Goal: Transaction & Acquisition: Book appointment/travel/reservation

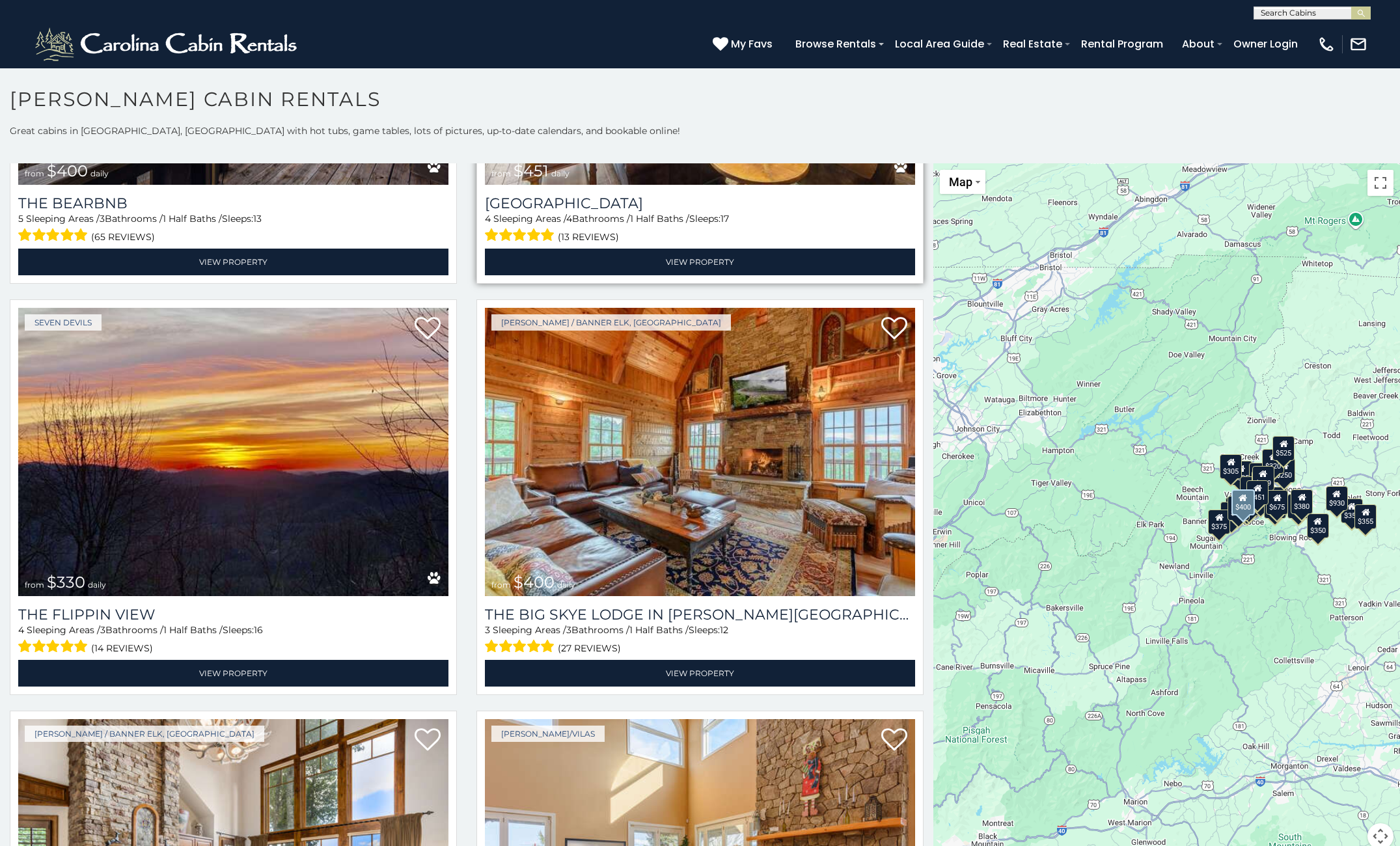
scroll to position [1952, 0]
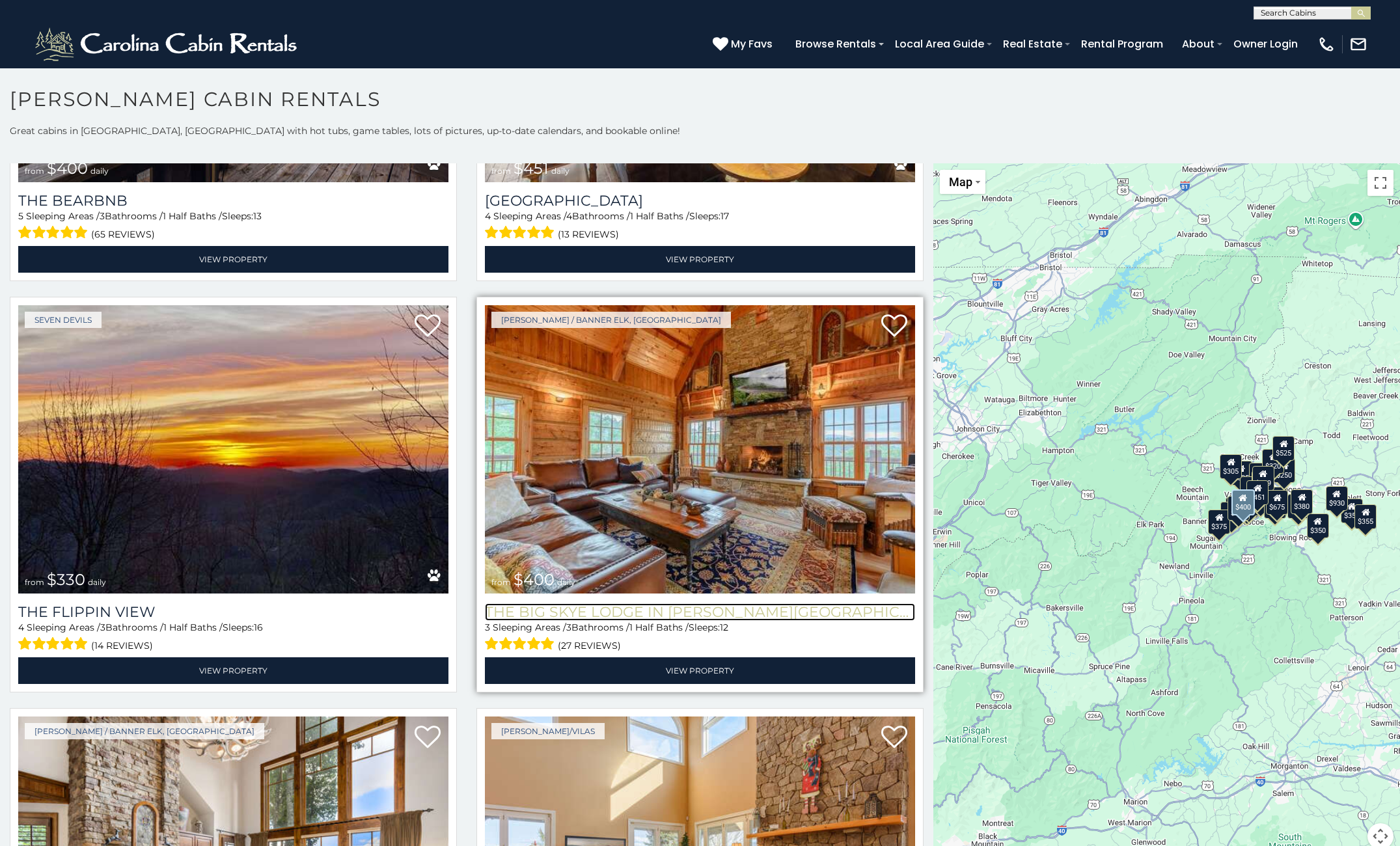
click at [645, 603] on h3 "The Big Skye Lodge in [PERSON_NAME][GEOGRAPHIC_DATA]" at bounding box center [700, 612] width 430 height 18
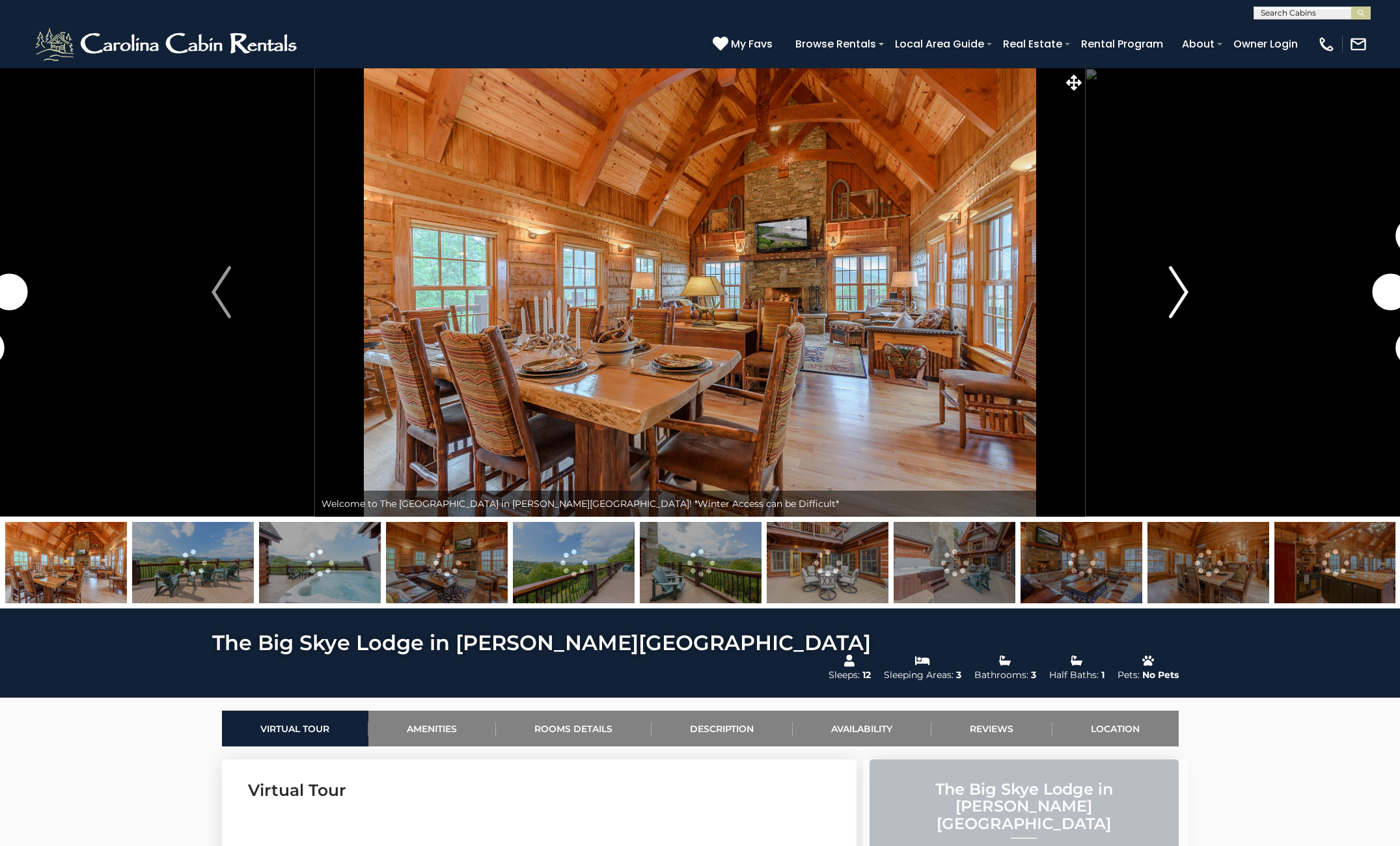
click at [1172, 293] on img "Next" at bounding box center [1178, 291] width 20 height 52
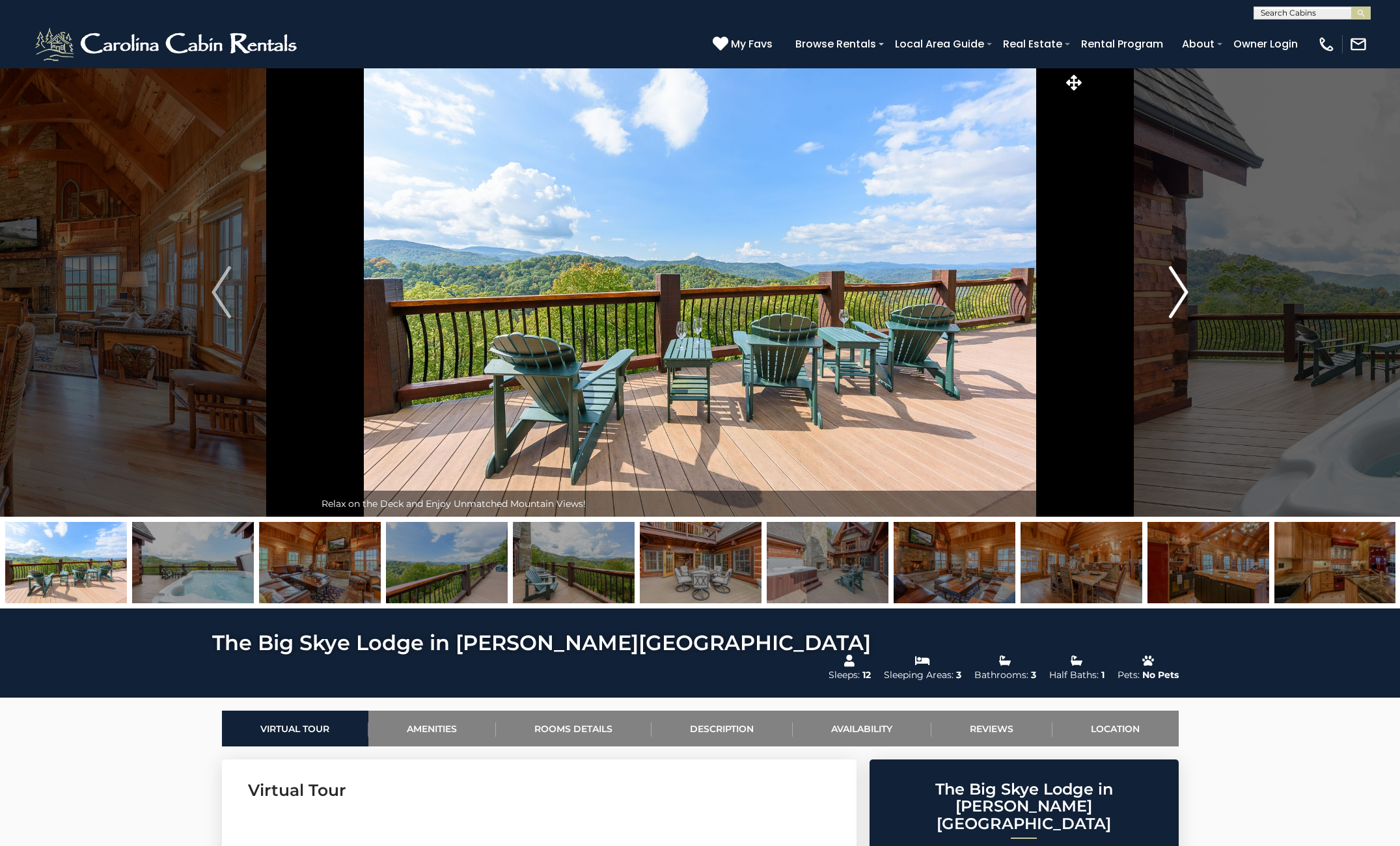
click at [1175, 293] on img "Next" at bounding box center [1178, 291] width 20 height 52
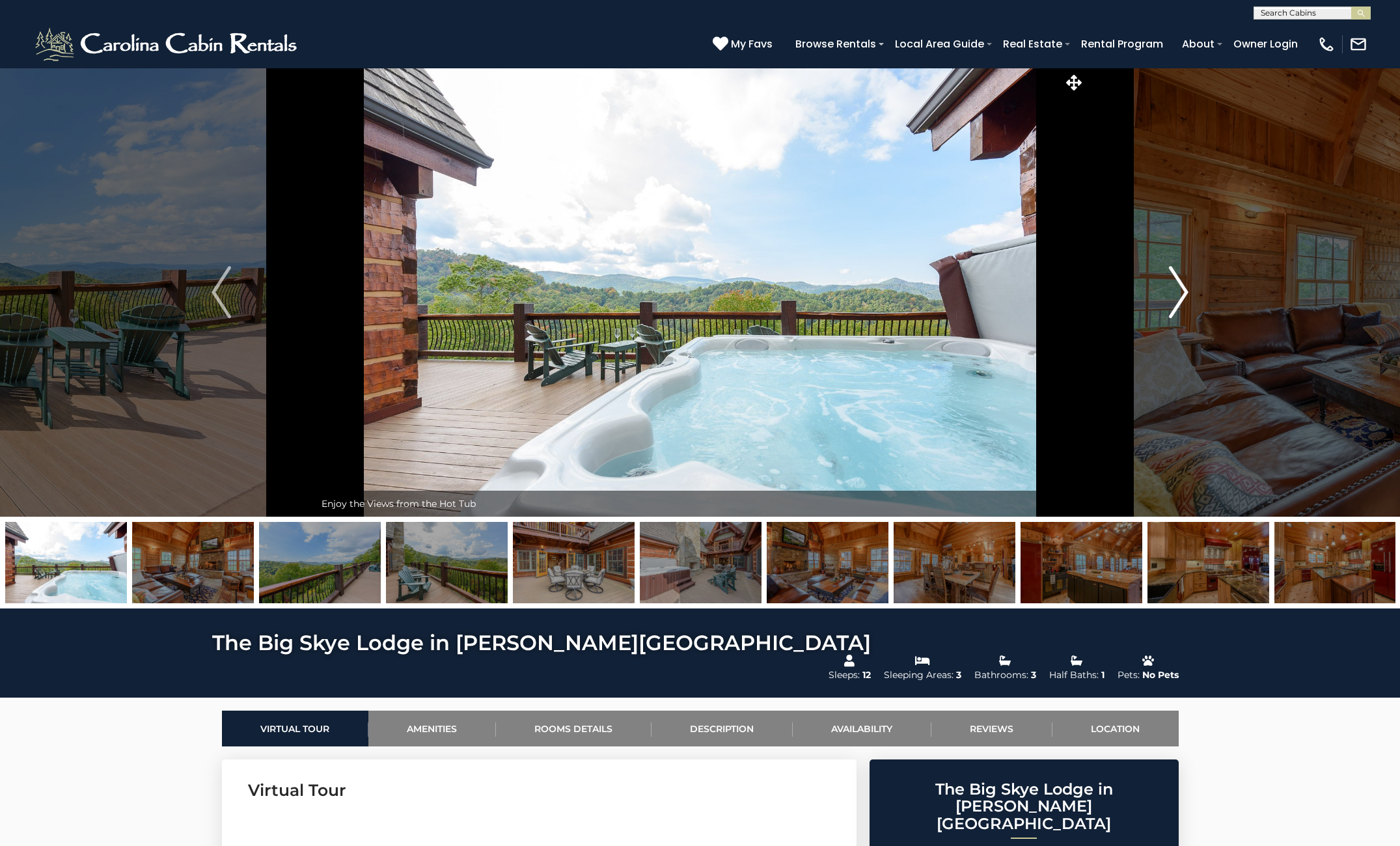
click at [1175, 293] on img "Next" at bounding box center [1178, 291] width 20 height 52
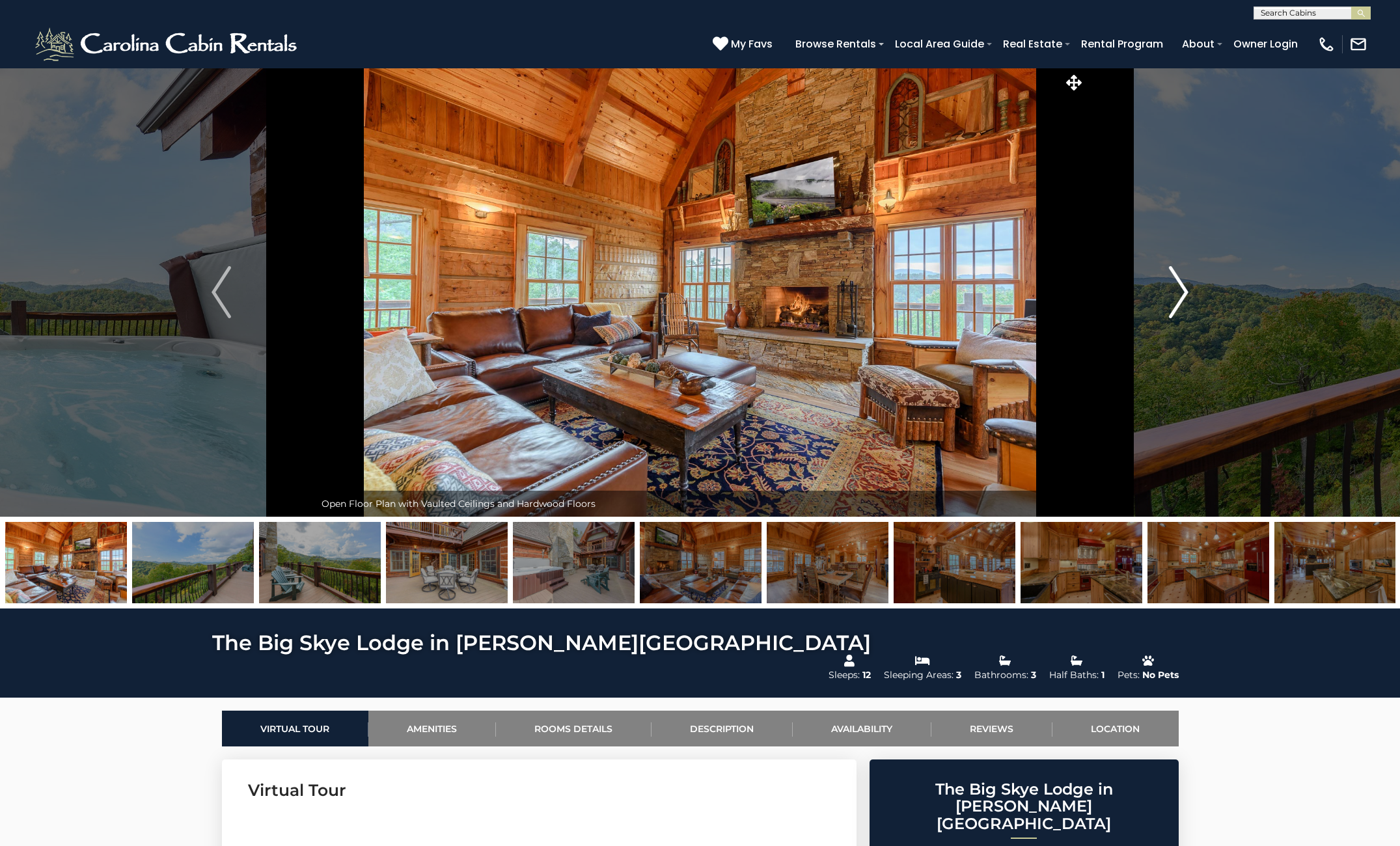
click at [1175, 293] on img "Next" at bounding box center [1178, 291] width 20 height 52
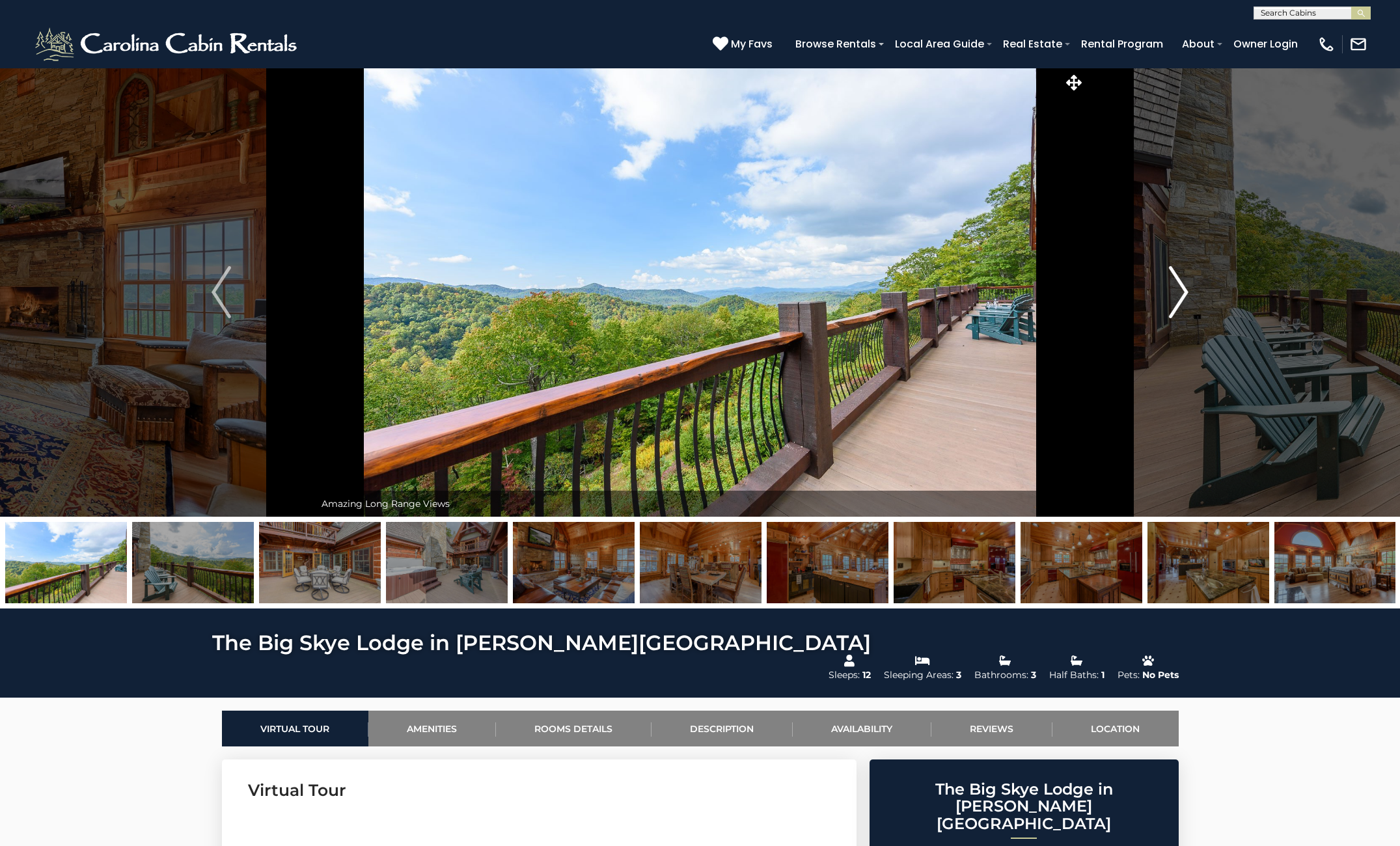
click at [1175, 293] on img "Next" at bounding box center [1178, 291] width 20 height 52
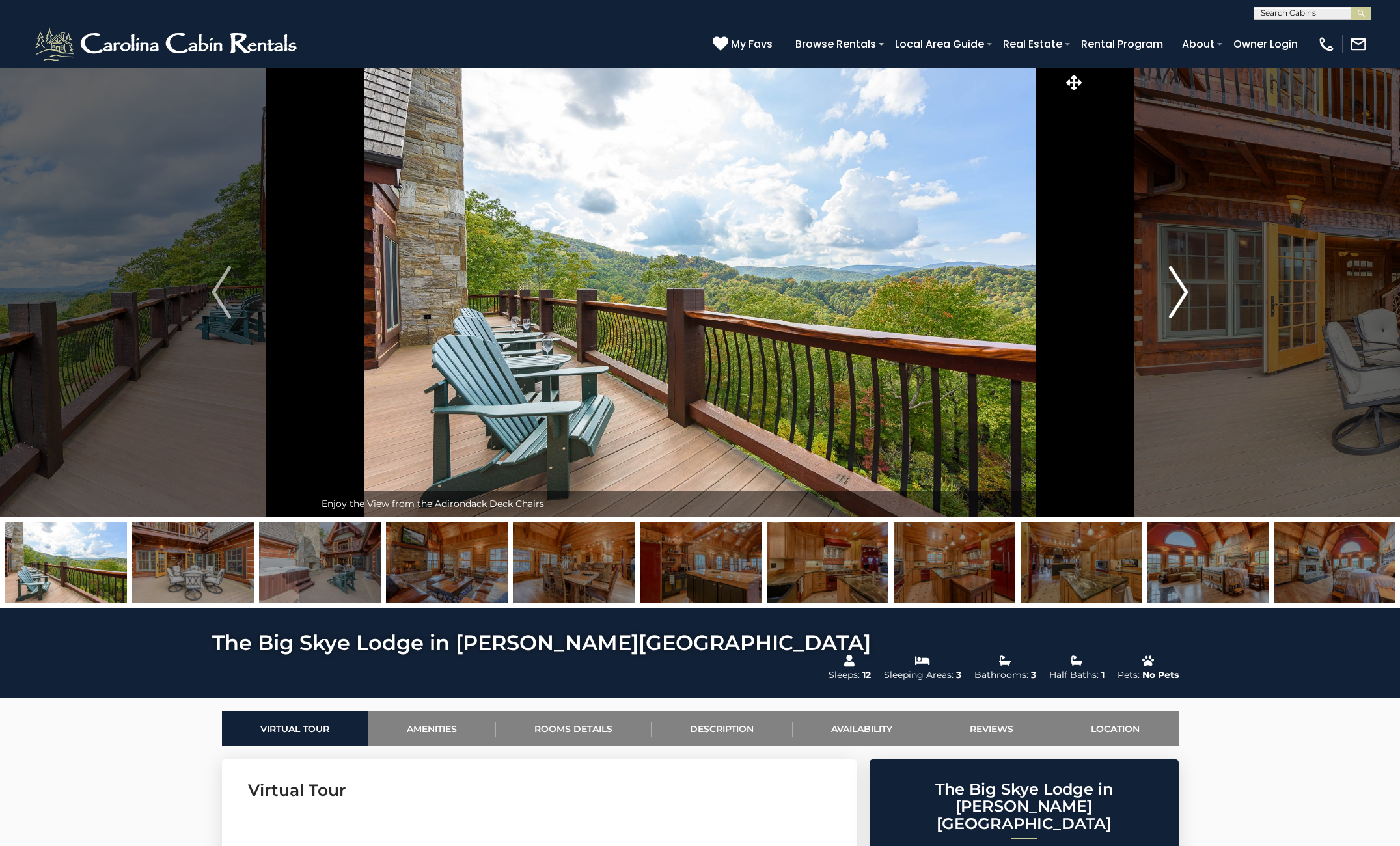
click at [1175, 293] on img "Next" at bounding box center [1178, 291] width 20 height 52
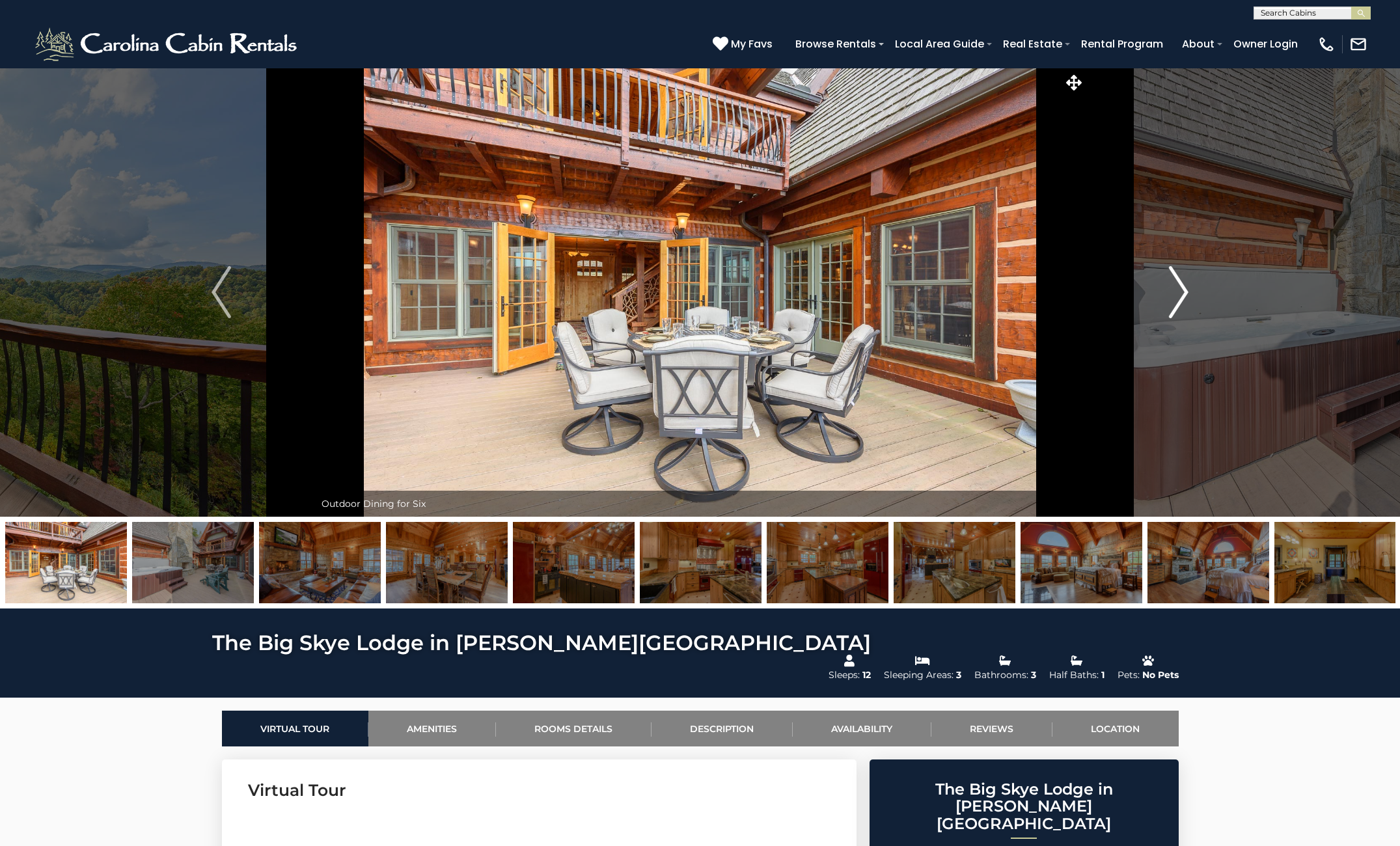
click at [1175, 293] on img "Next" at bounding box center [1178, 291] width 20 height 52
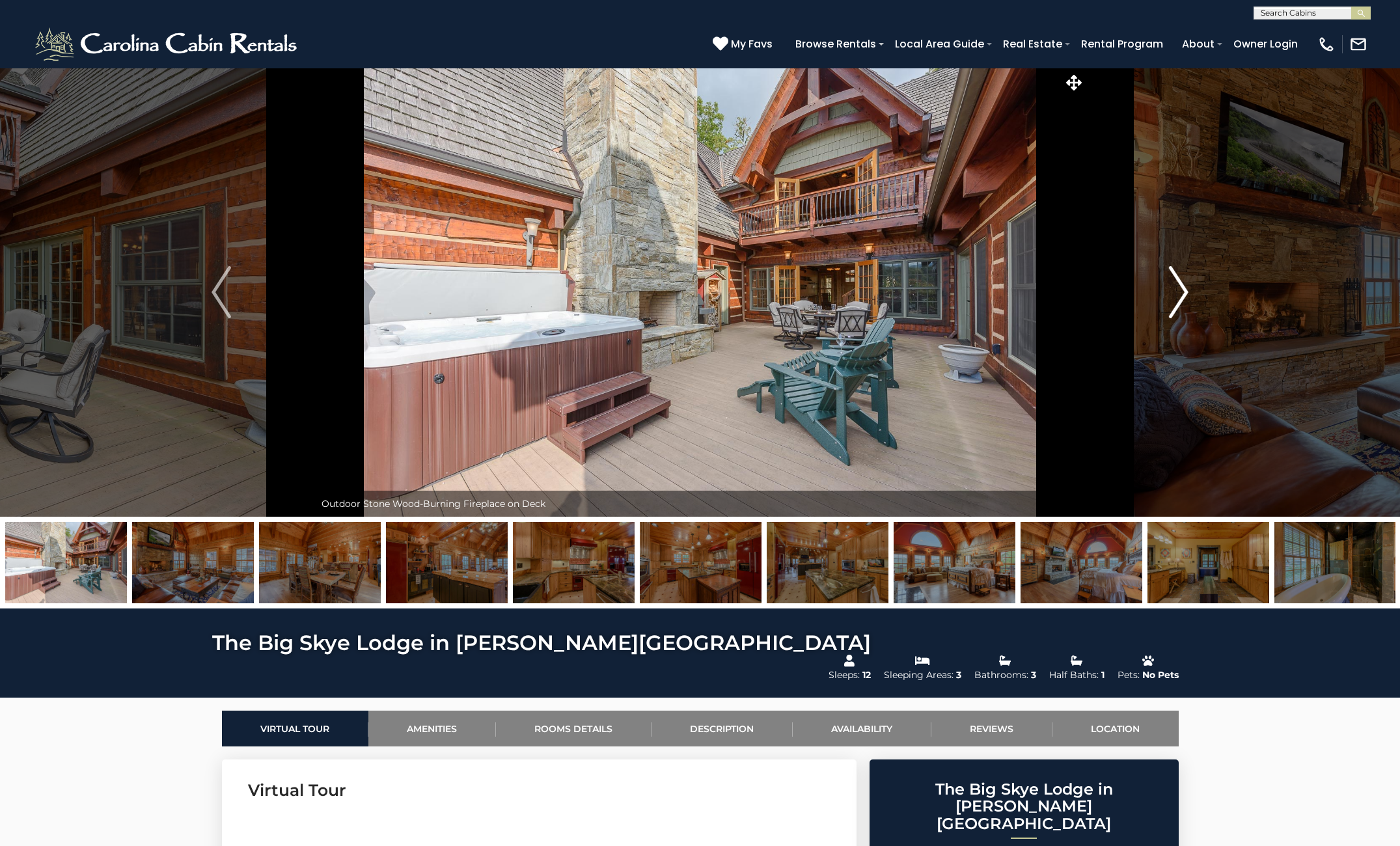
click at [1175, 293] on img "Next" at bounding box center [1178, 291] width 20 height 52
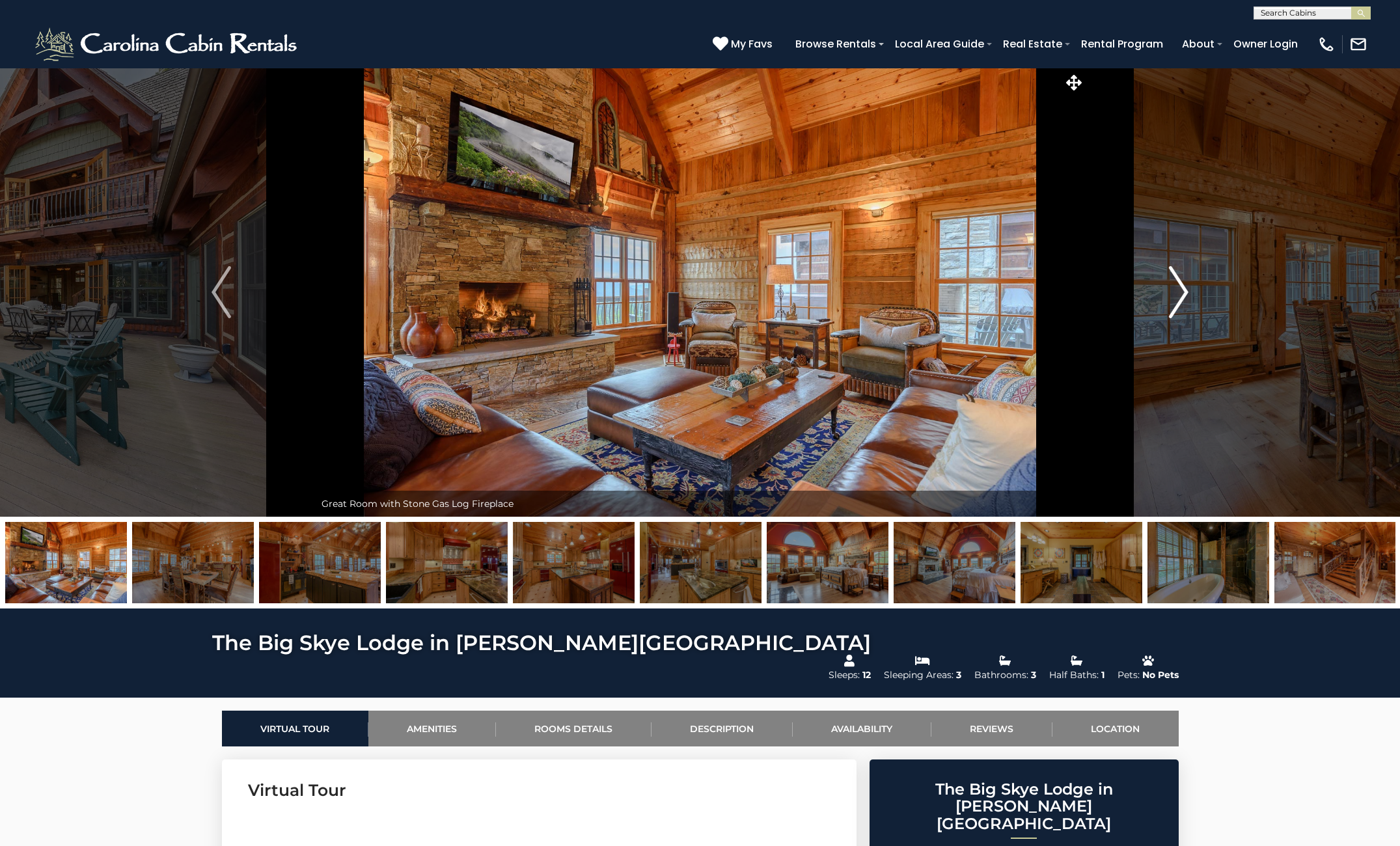
click at [1175, 293] on img "Next" at bounding box center [1178, 291] width 20 height 52
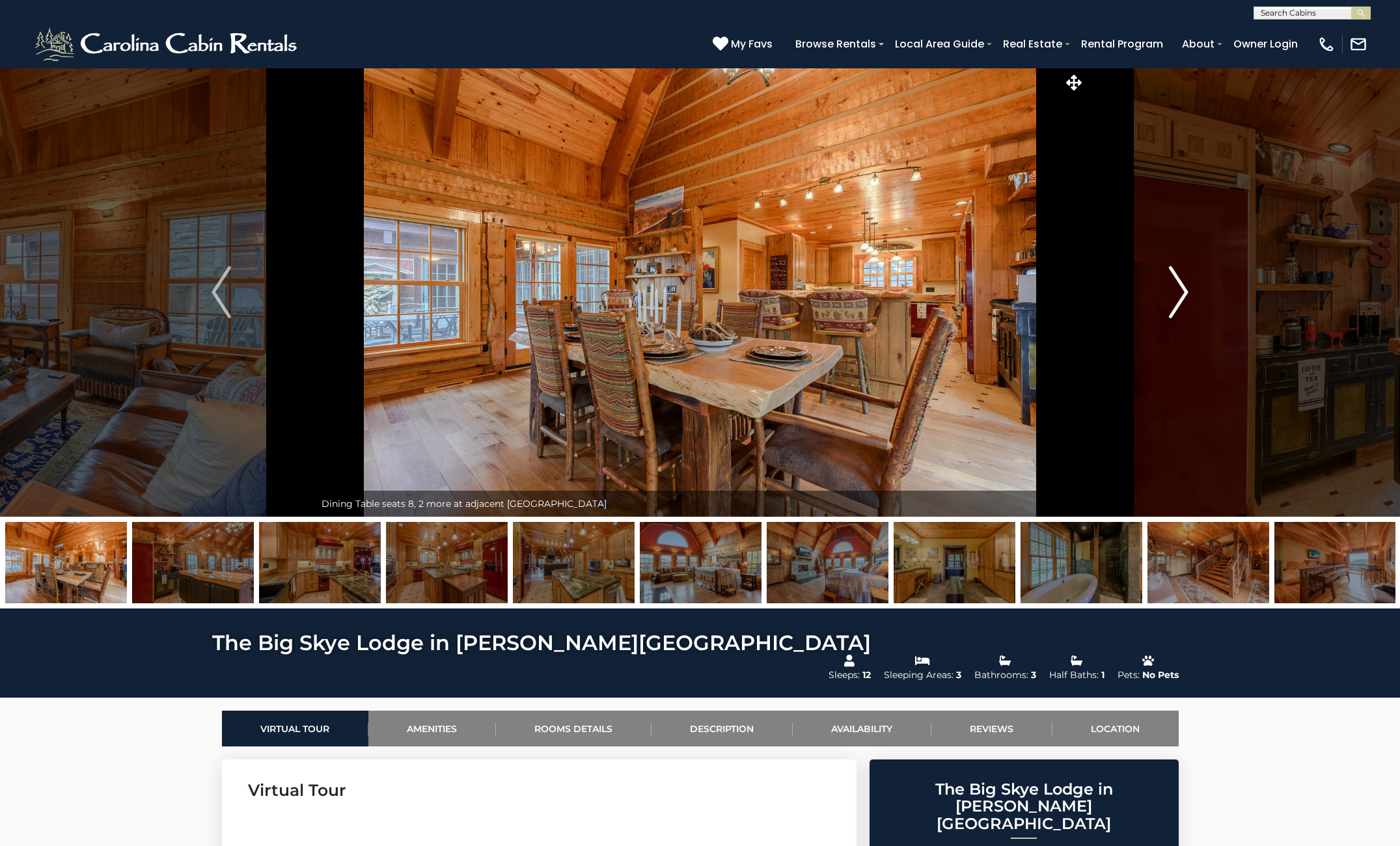
click at [1175, 293] on img "Next" at bounding box center [1178, 291] width 20 height 52
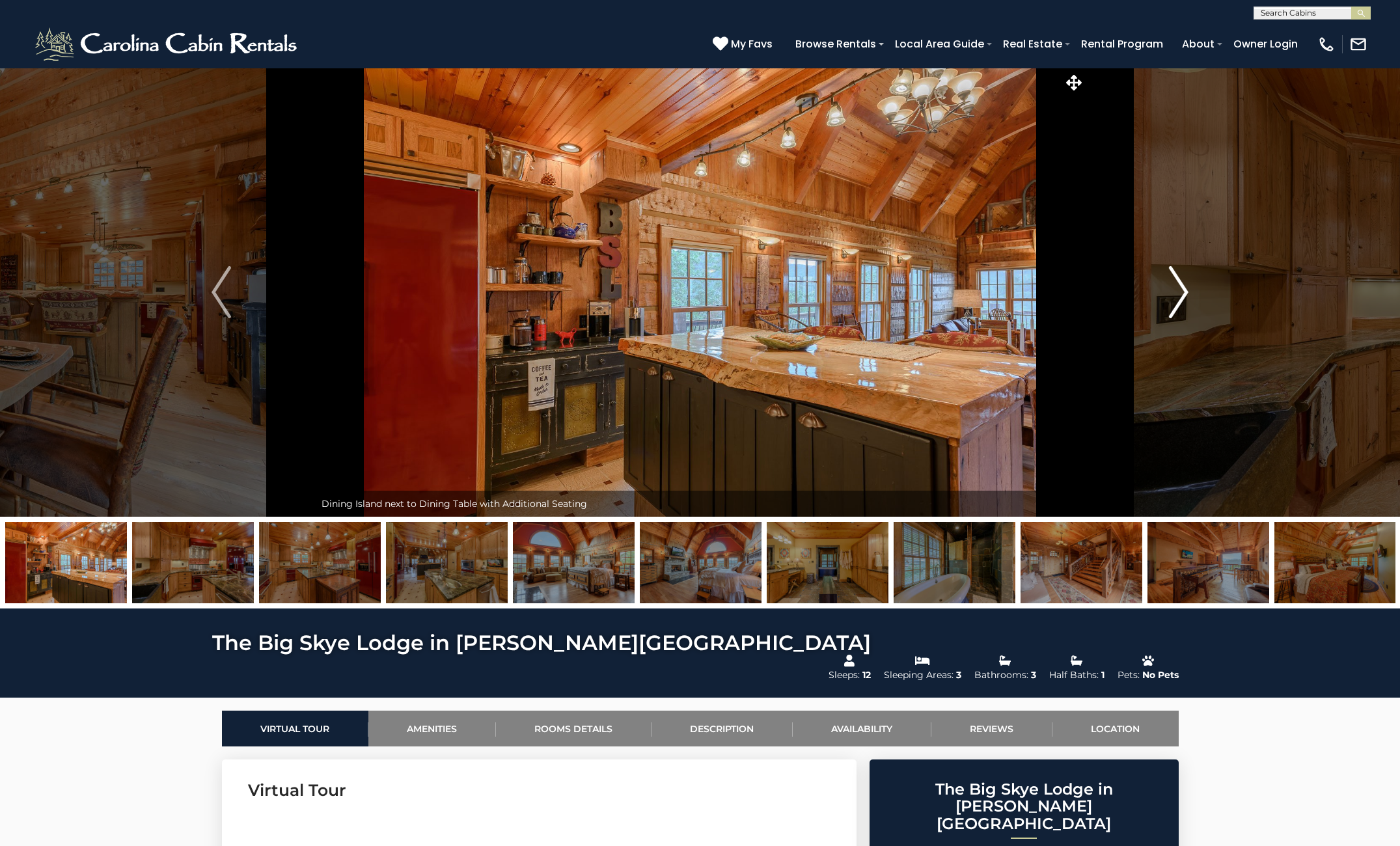
click at [1175, 293] on img "Next" at bounding box center [1178, 291] width 20 height 52
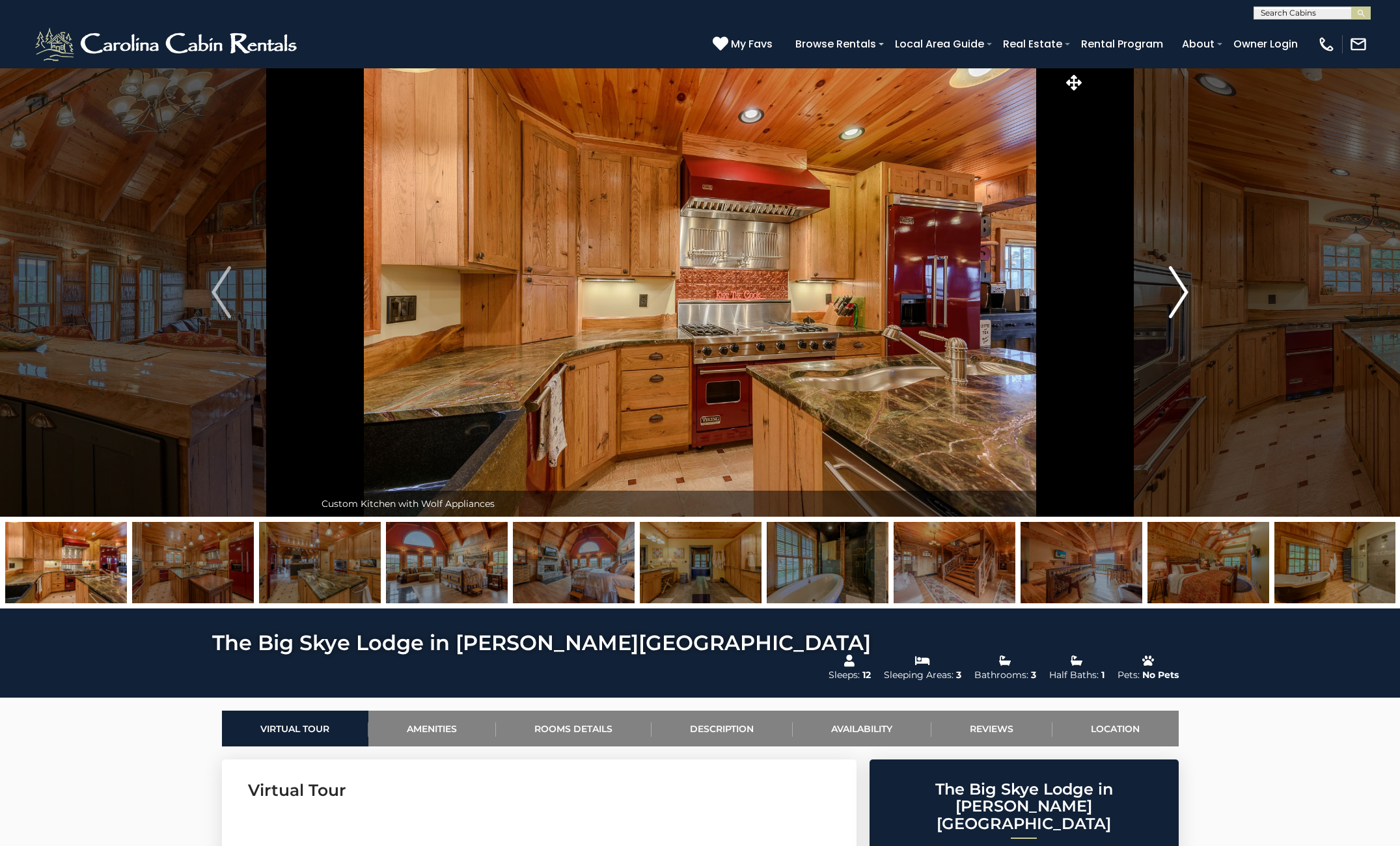
click at [1178, 291] on img "Next" at bounding box center [1178, 291] width 20 height 52
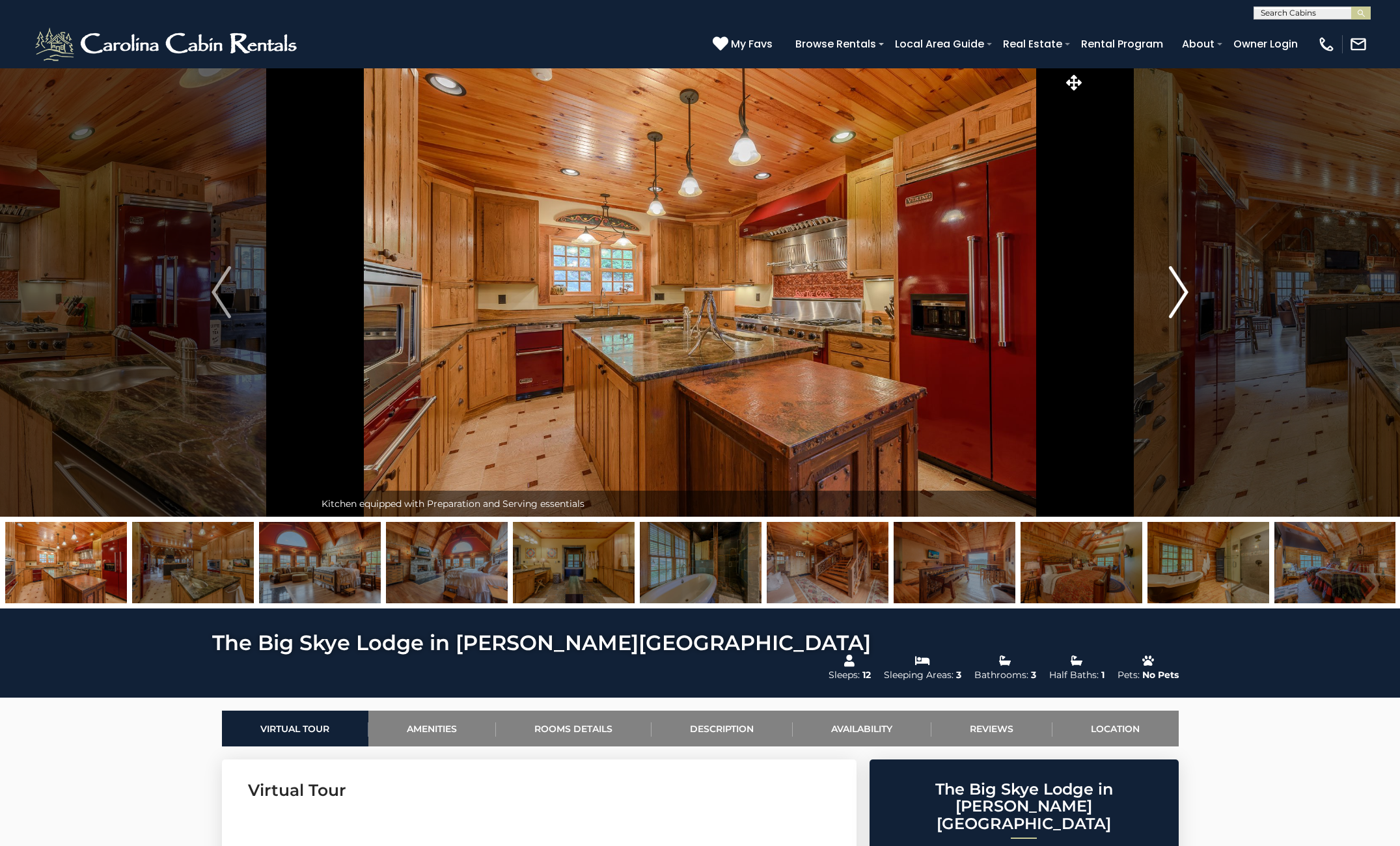
click at [1178, 291] on img "Next" at bounding box center [1178, 291] width 20 height 52
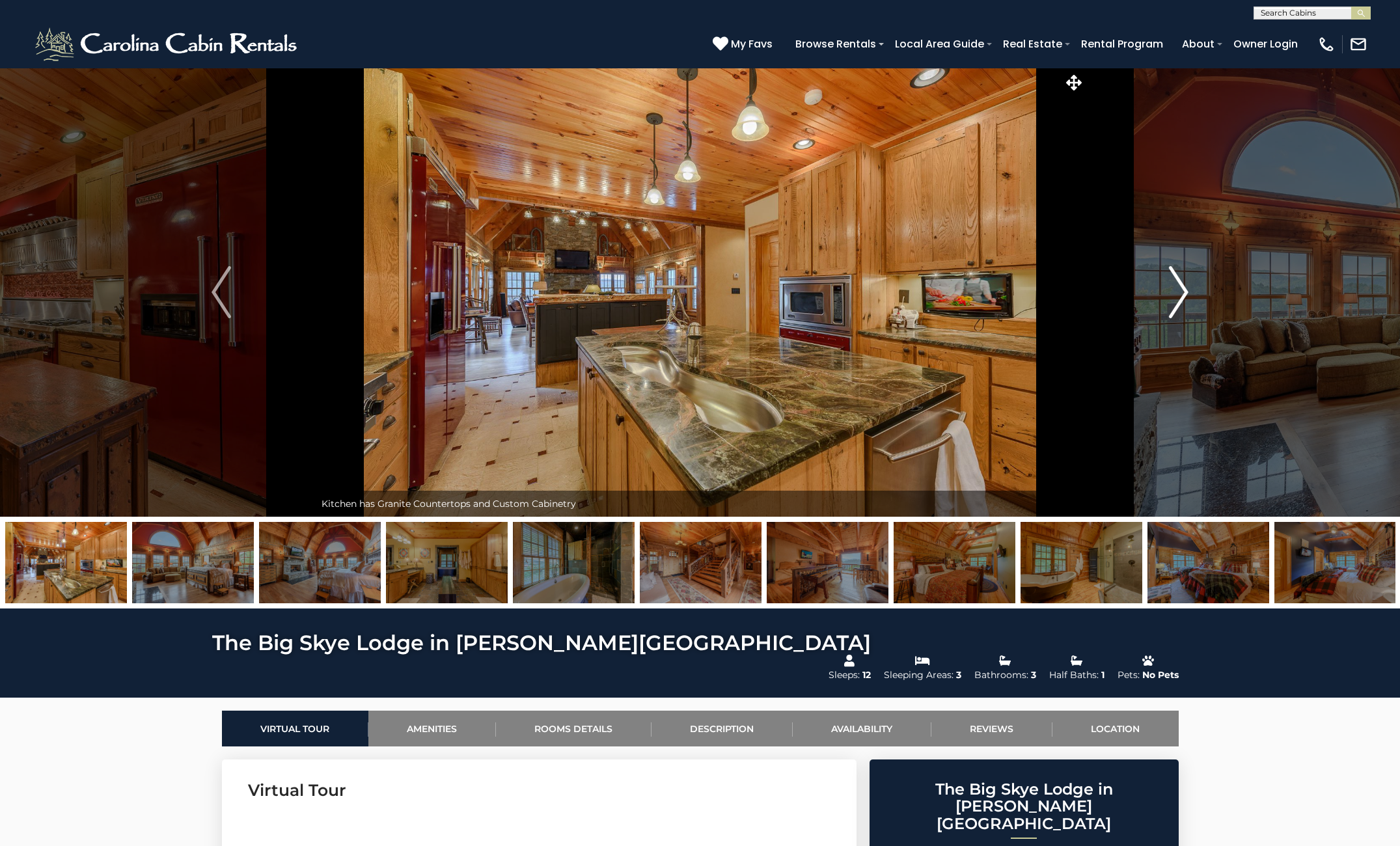
click at [1178, 291] on img "Next" at bounding box center [1178, 291] width 20 height 52
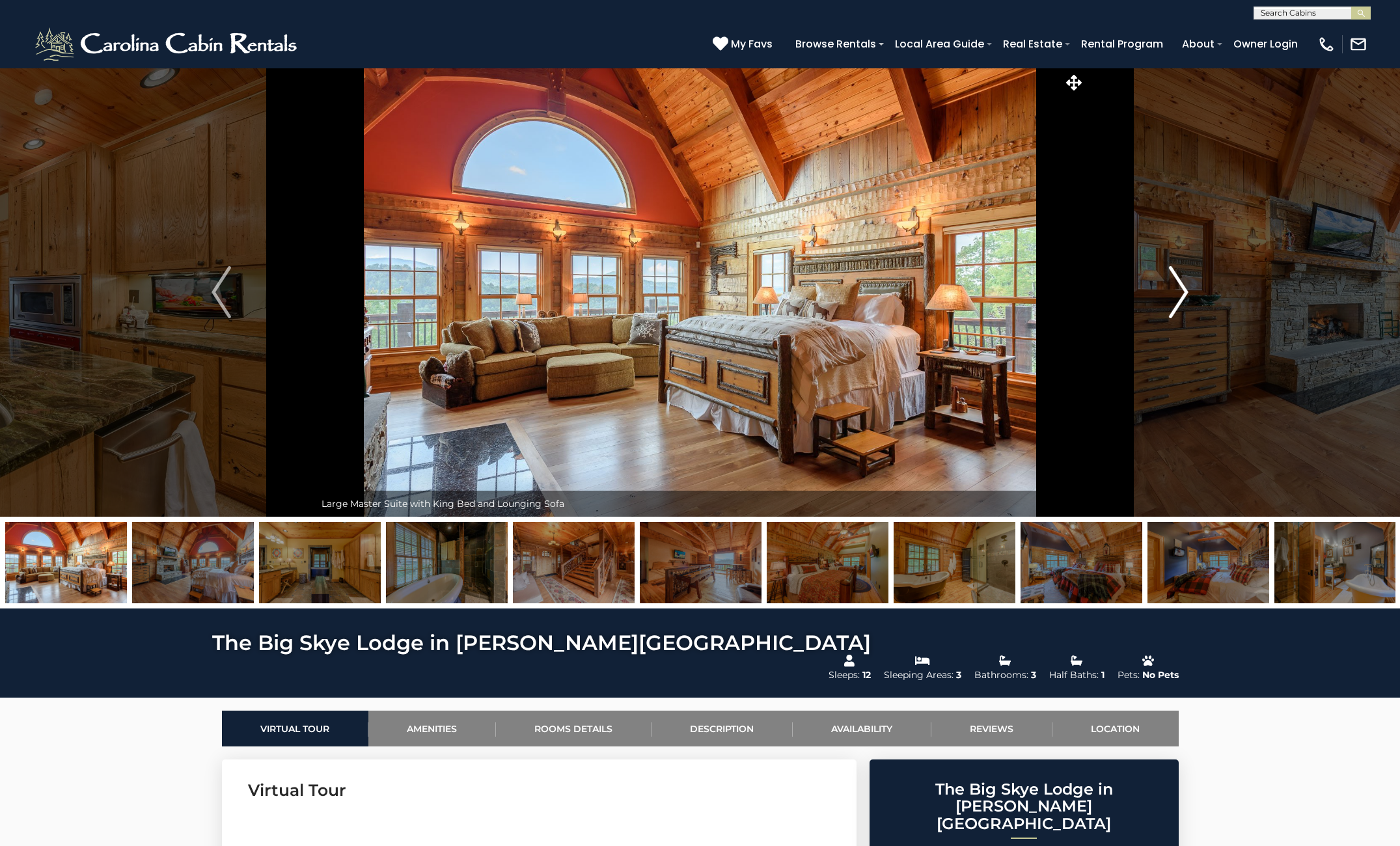
click at [1178, 291] on img "Next" at bounding box center [1178, 291] width 20 height 52
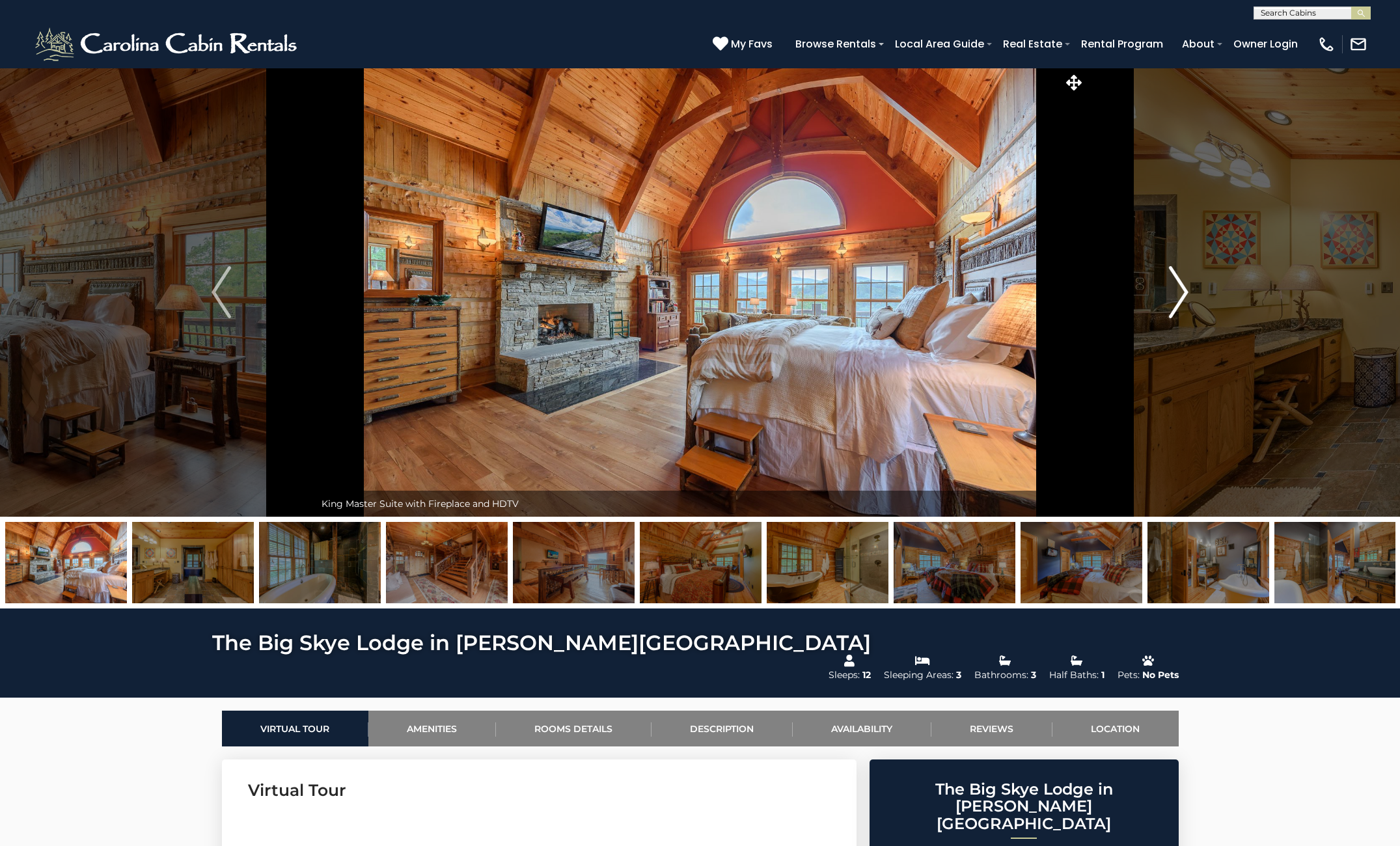
click at [1178, 291] on img "Next" at bounding box center [1178, 291] width 20 height 52
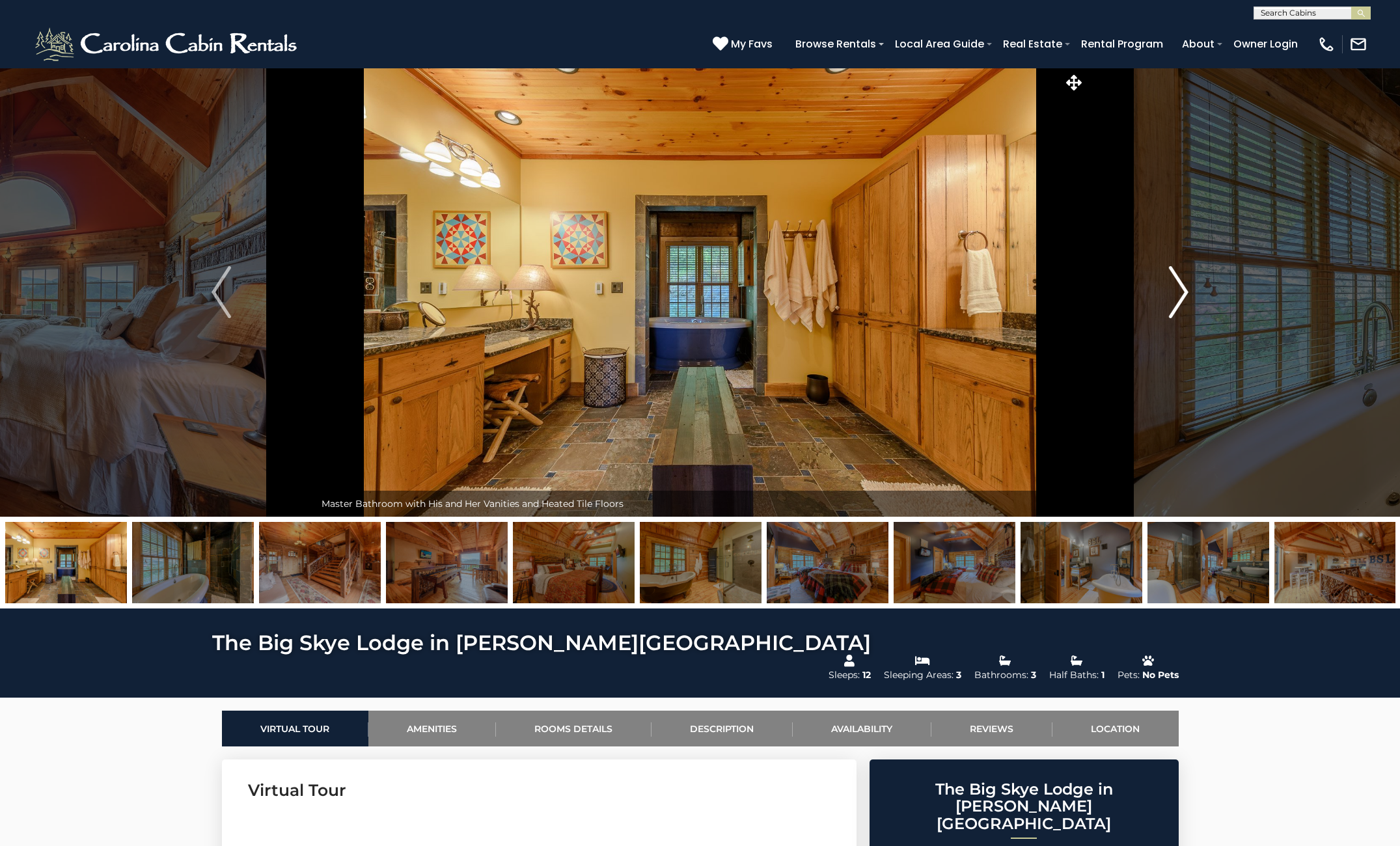
click at [1178, 291] on img "Next" at bounding box center [1178, 291] width 20 height 52
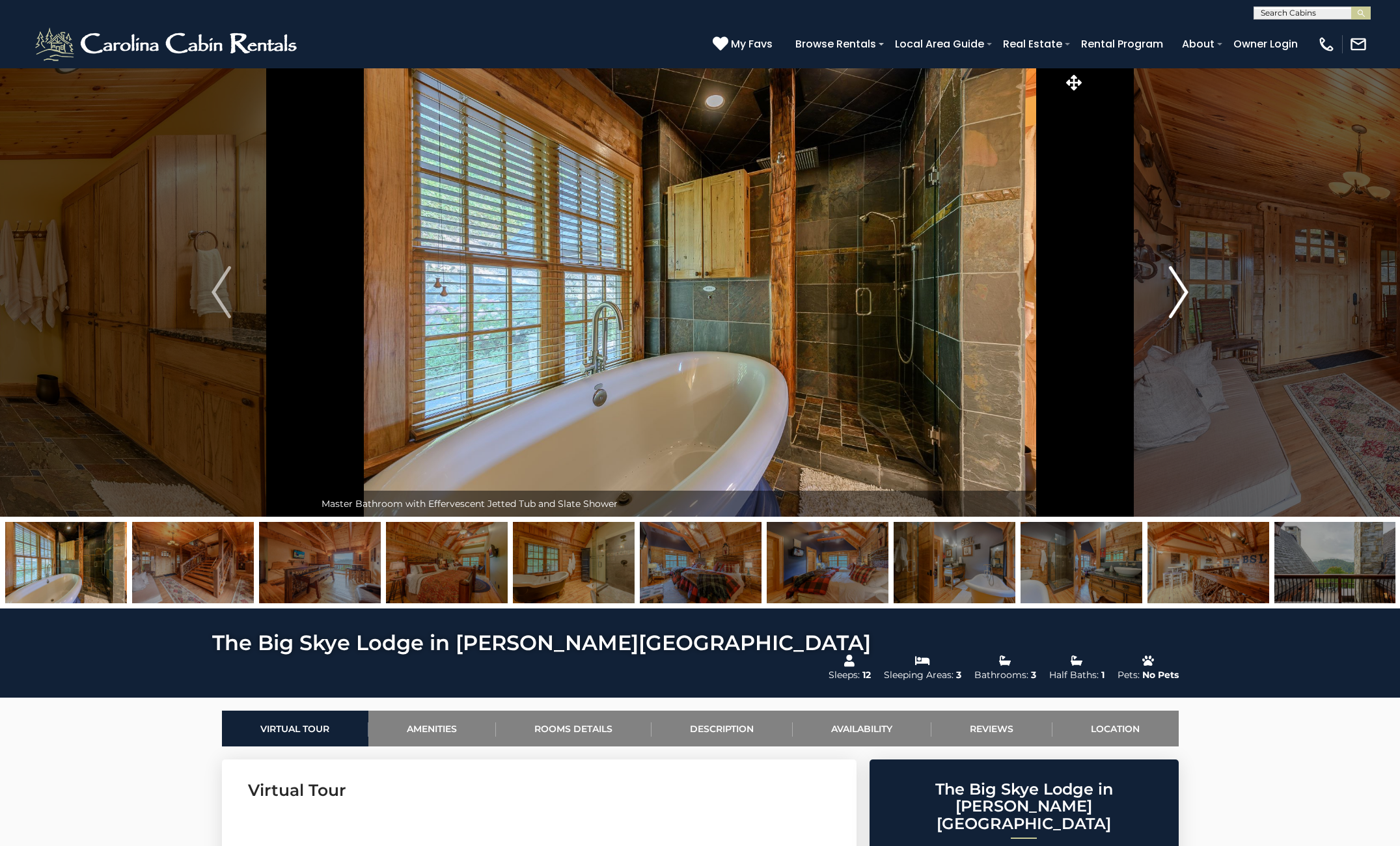
click at [1178, 291] on img "Next" at bounding box center [1178, 291] width 20 height 52
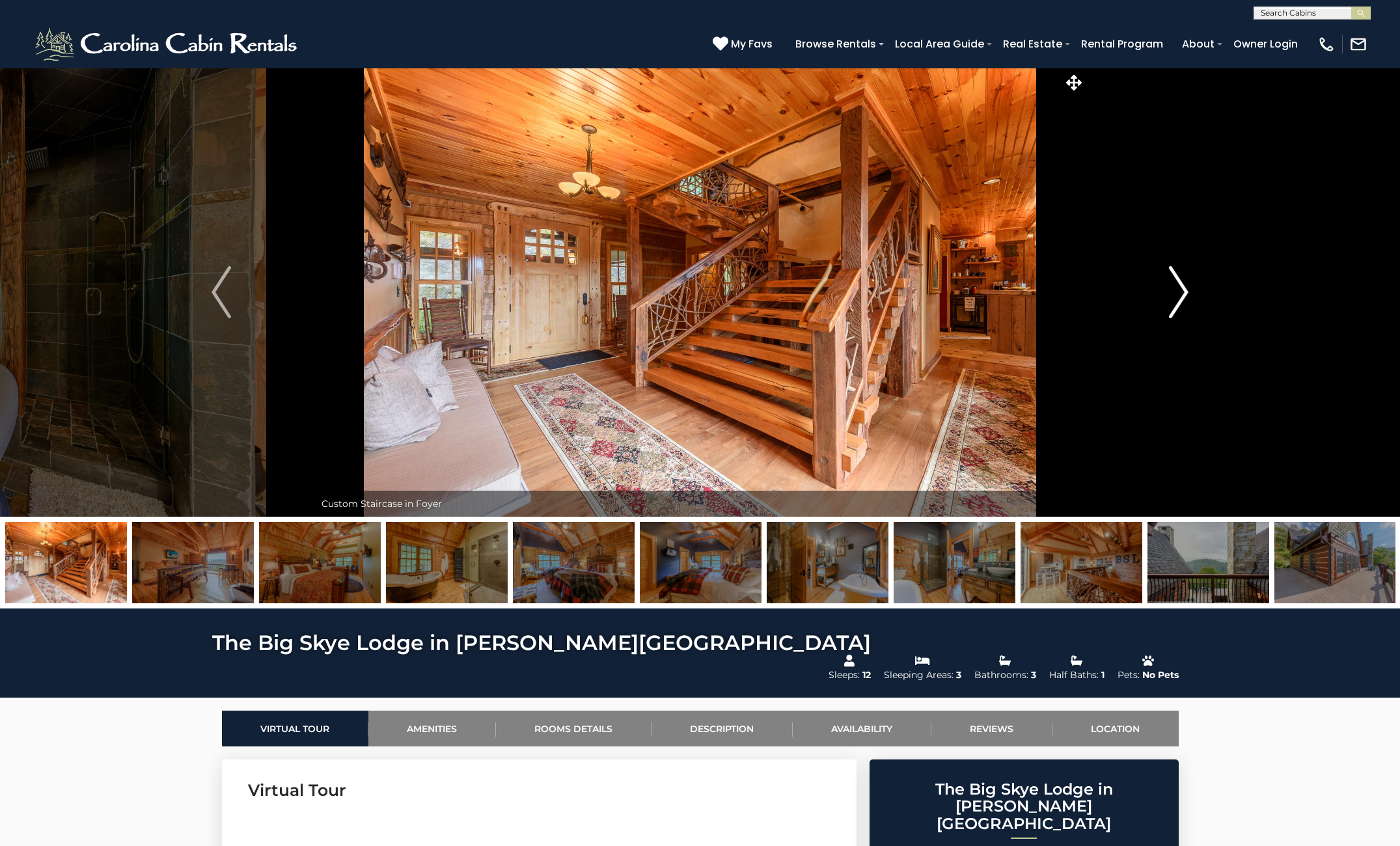
click at [1178, 291] on img "Next" at bounding box center [1178, 291] width 20 height 52
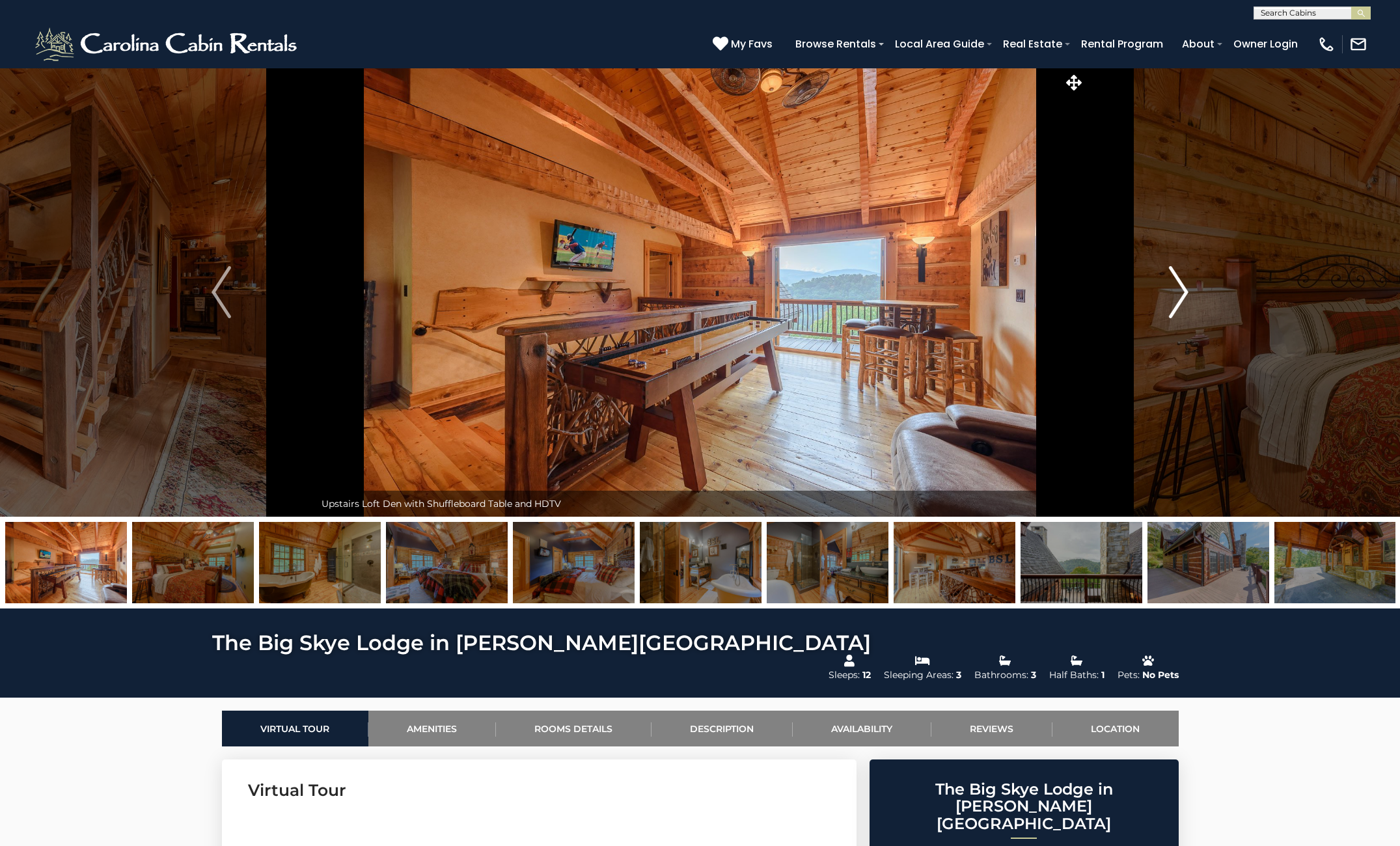
click at [1178, 291] on img "Next" at bounding box center [1178, 291] width 20 height 52
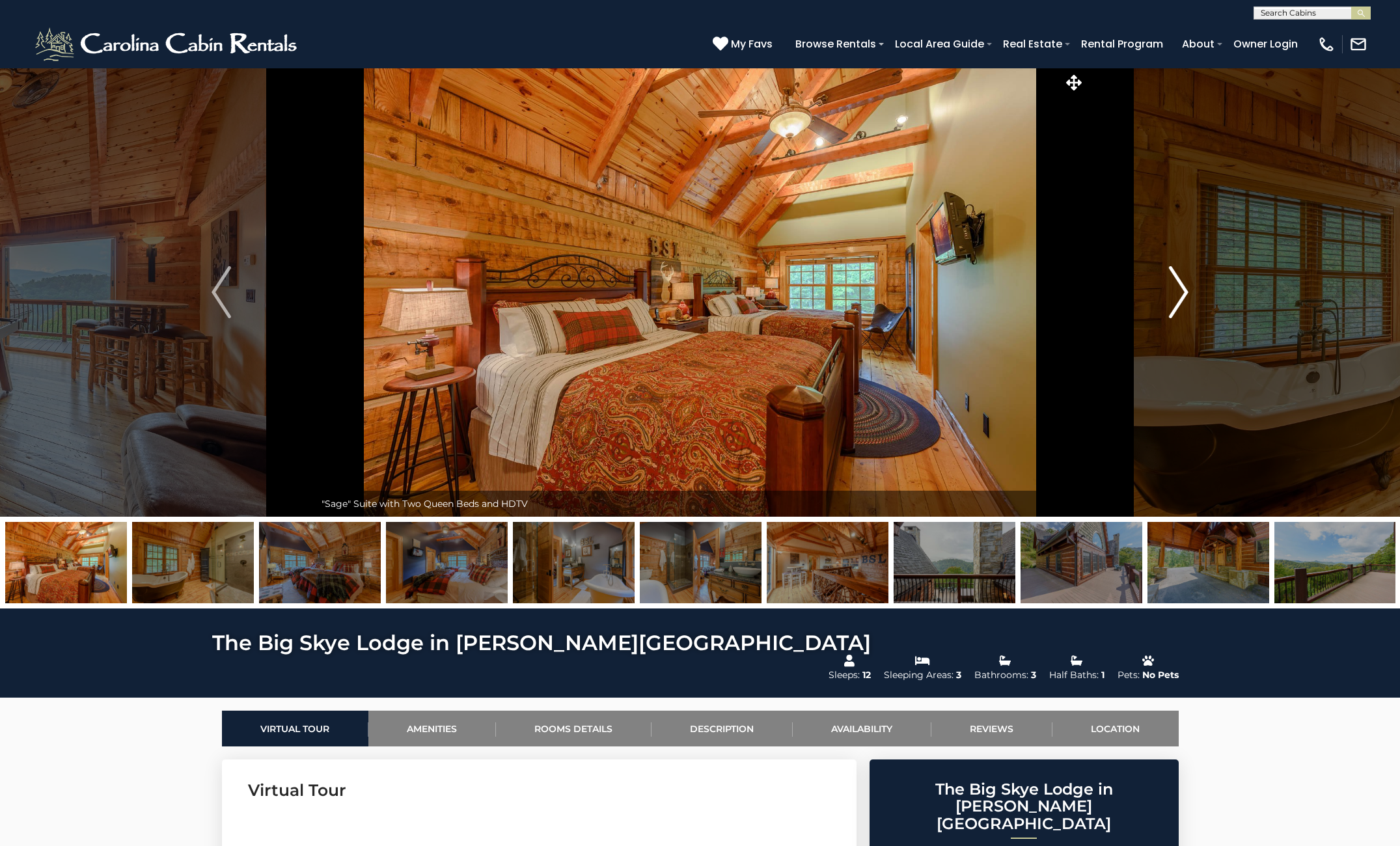
click at [1178, 291] on img "Next" at bounding box center [1178, 291] width 20 height 52
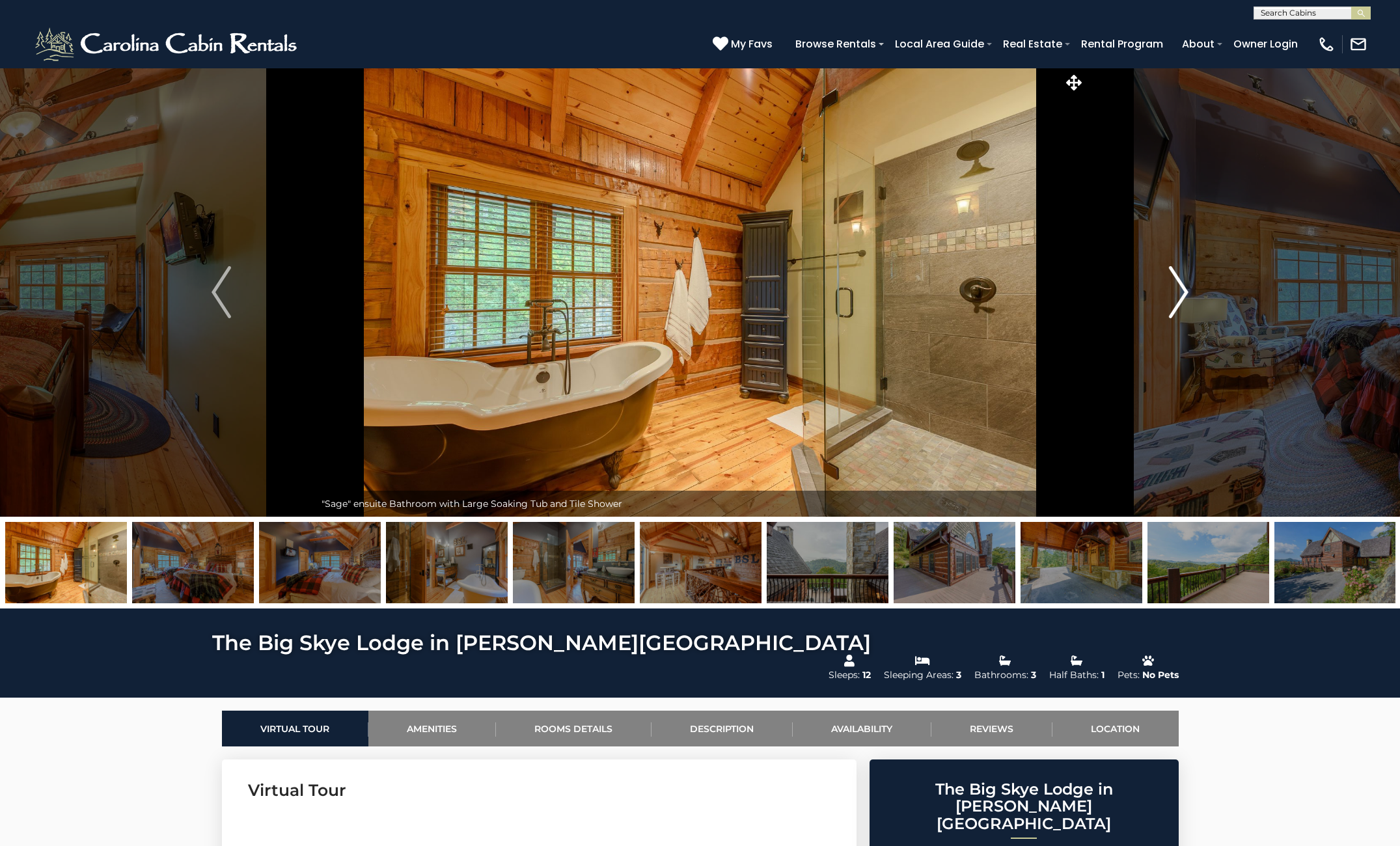
click at [1178, 291] on img "Next" at bounding box center [1178, 291] width 20 height 52
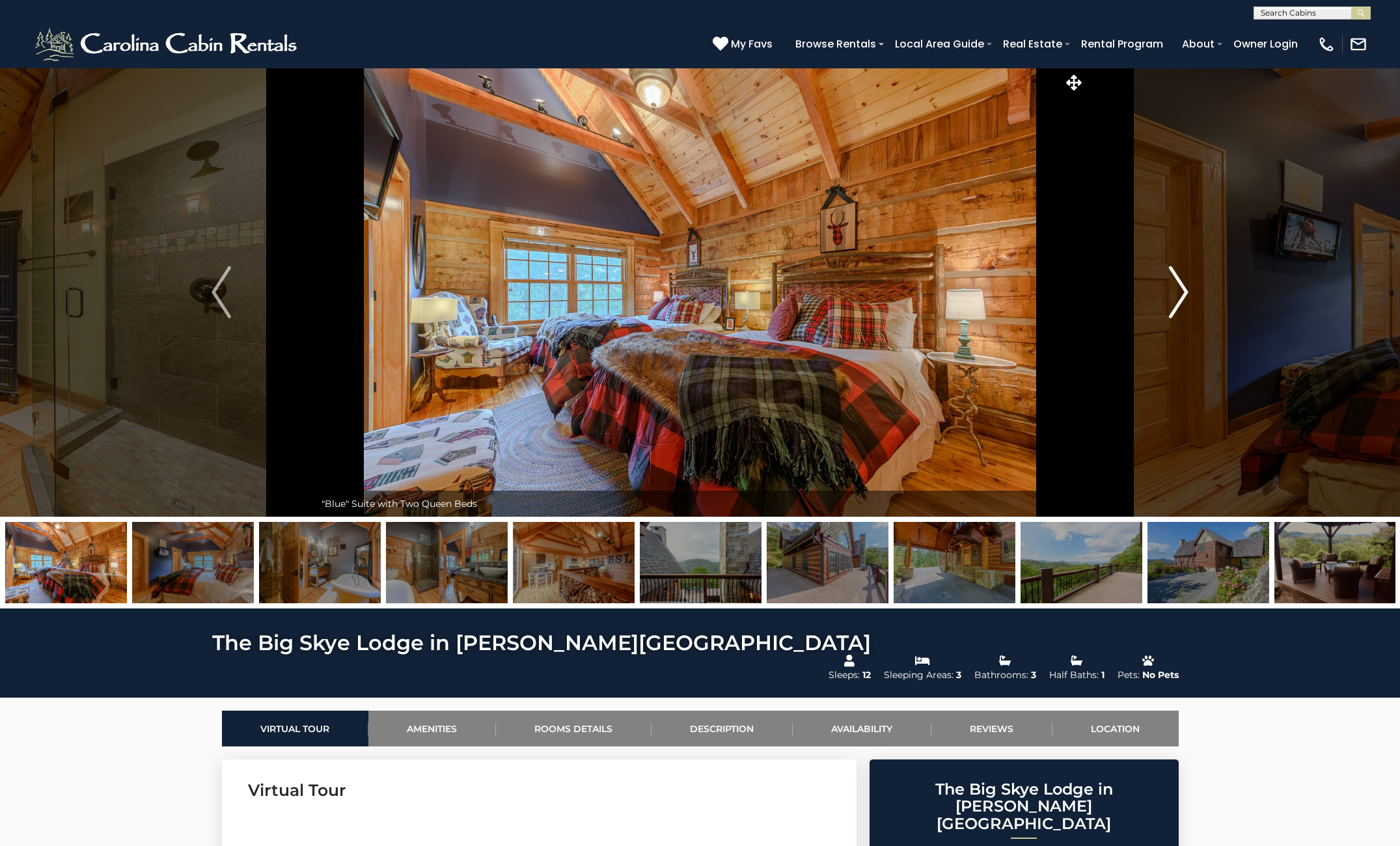
click at [1178, 291] on img "Next" at bounding box center [1178, 291] width 20 height 52
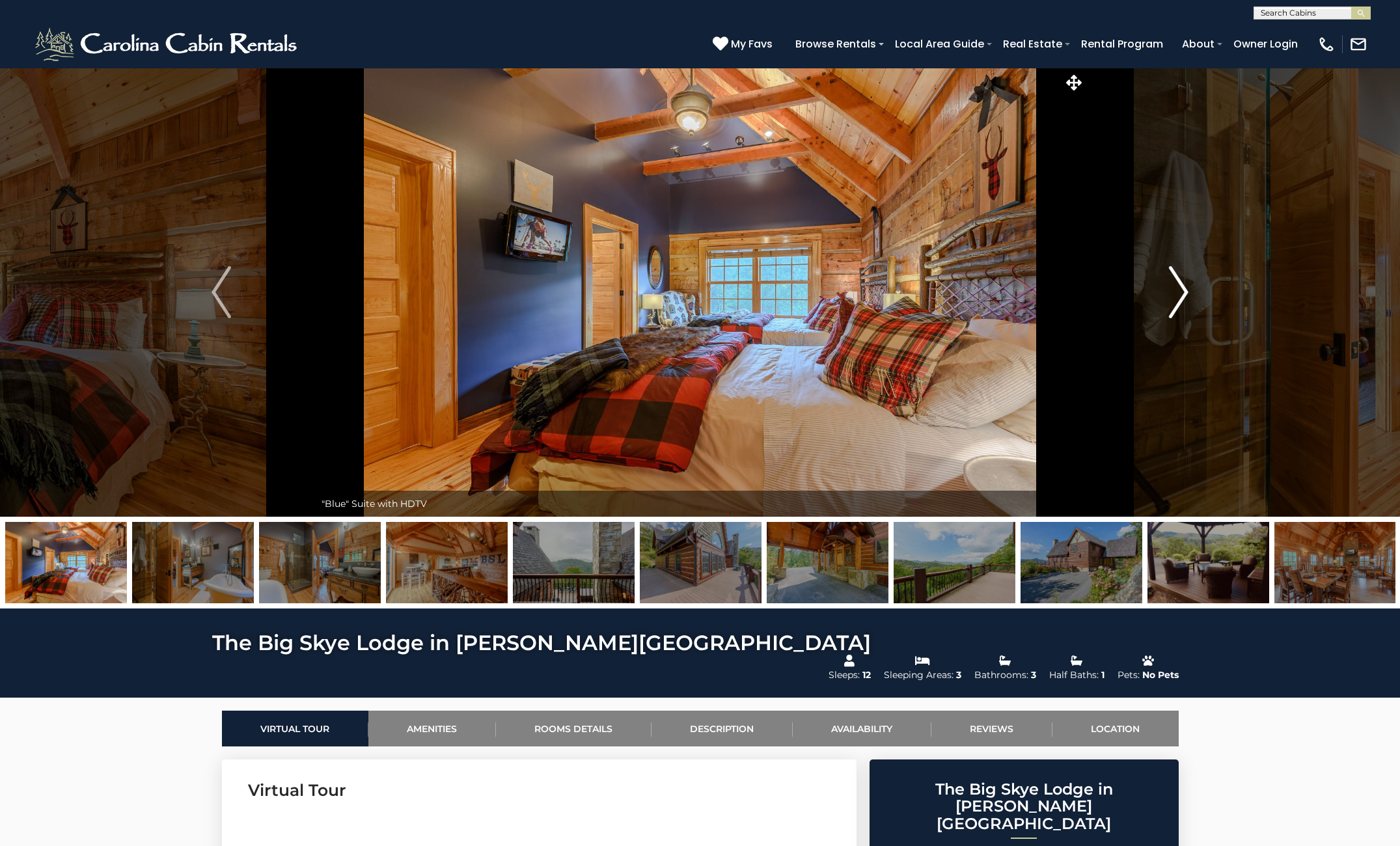
click at [1178, 291] on img "Next" at bounding box center [1178, 291] width 20 height 52
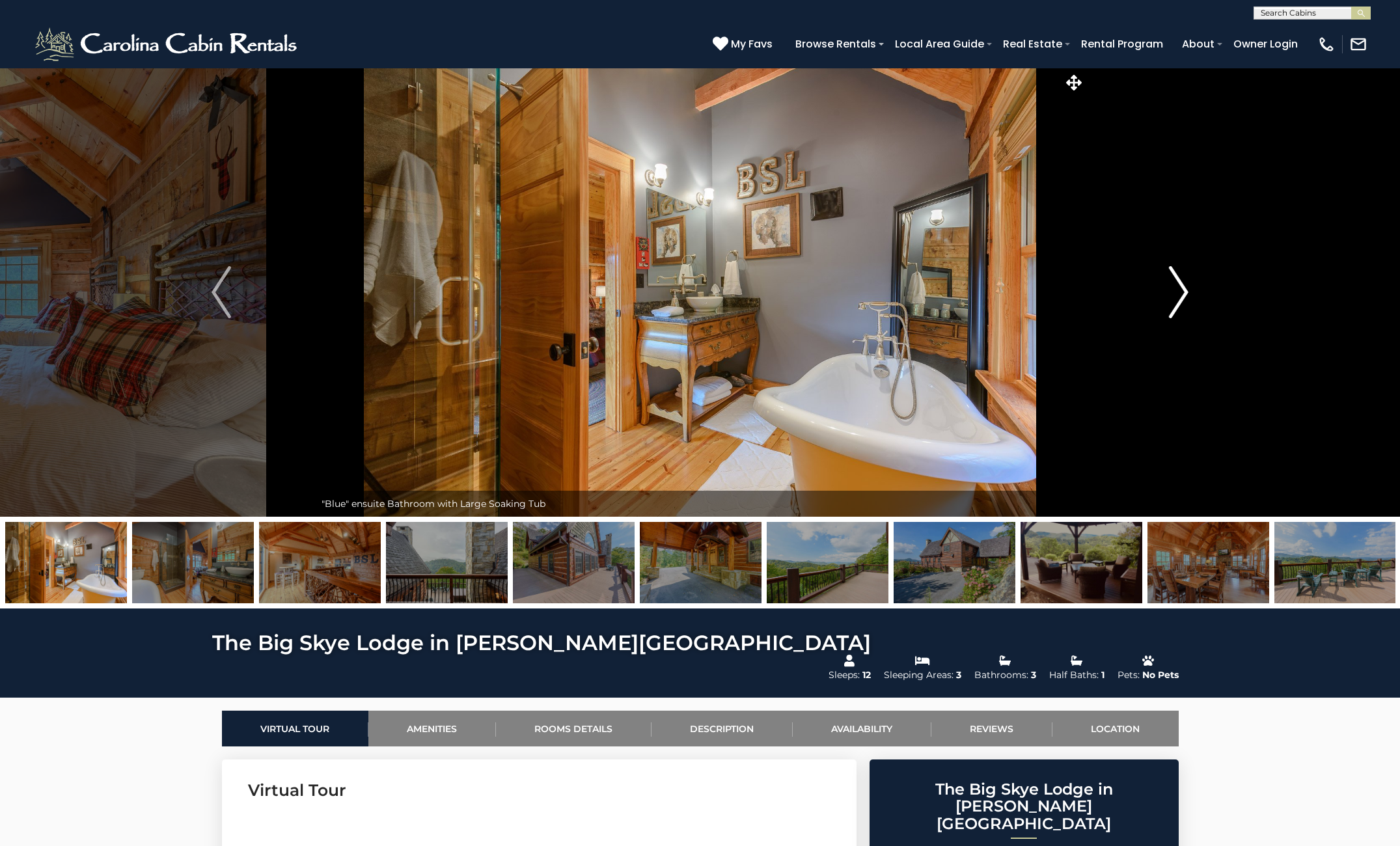
click at [1178, 291] on img "Next" at bounding box center [1178, 291] width 20 height 52
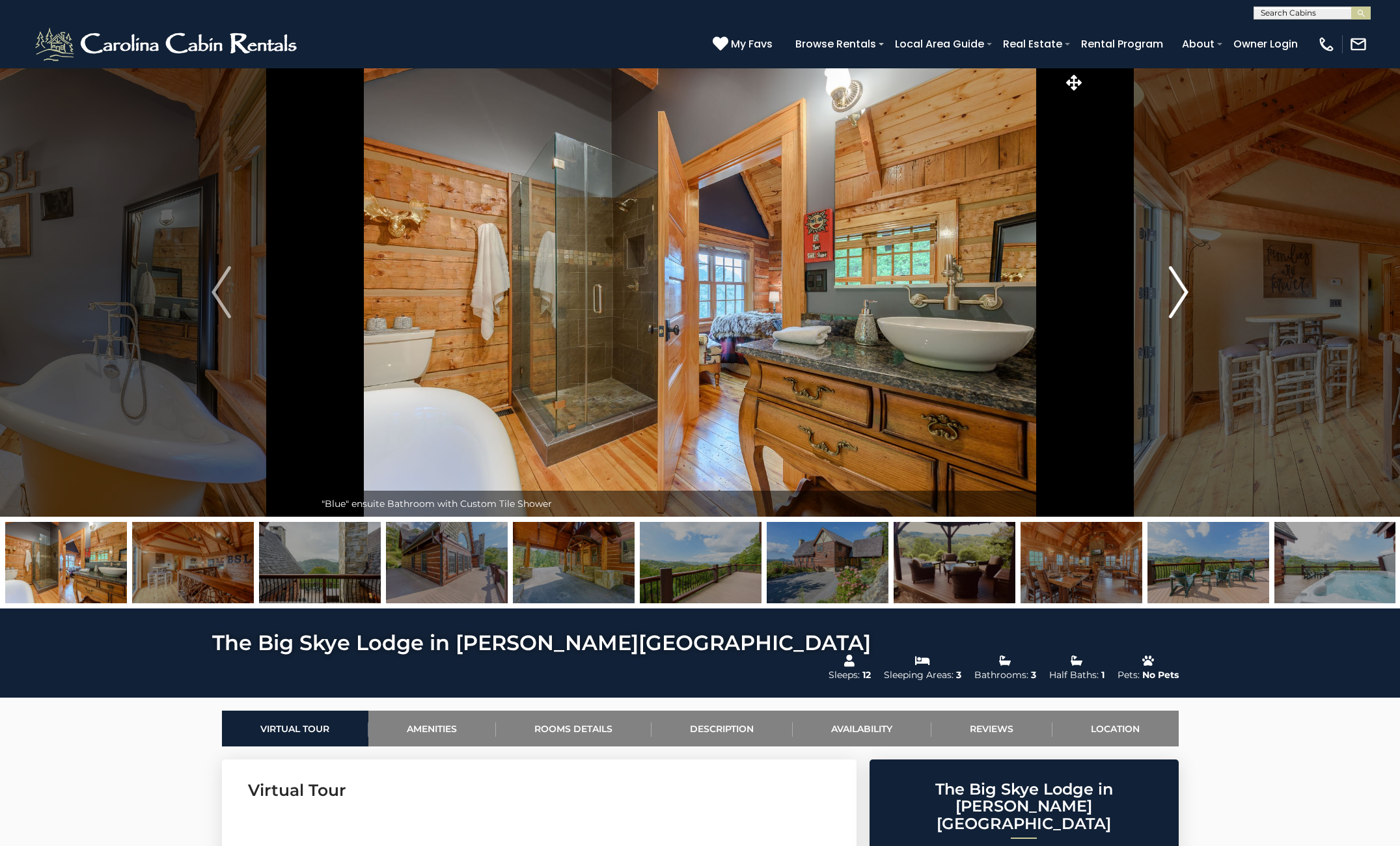
click at [1178, 291] on img "Next" at bounding box center [1178, 291] width 20 height 52
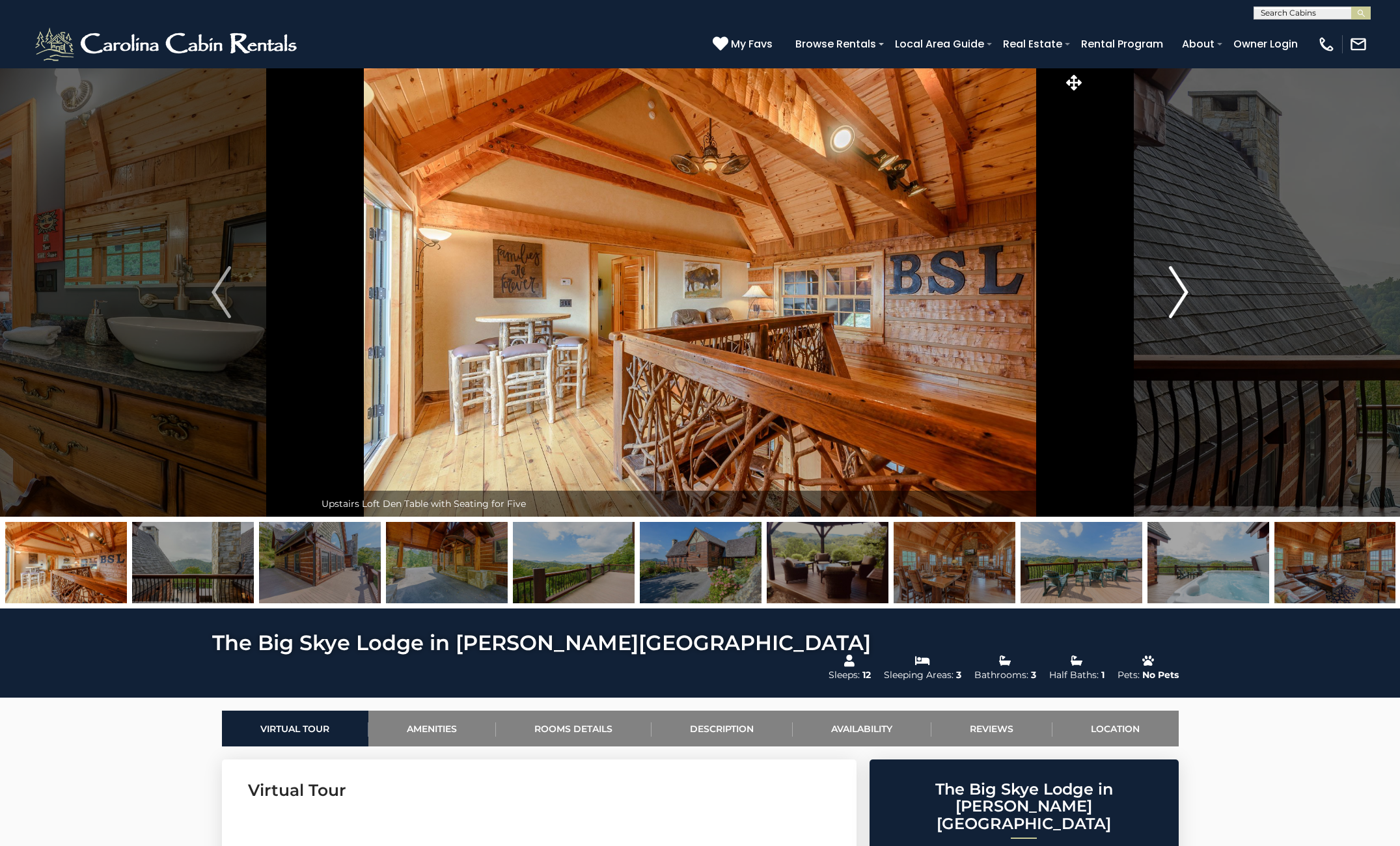
click at [1178, 291] on img "Next" at bounding box center [1178, 291] width 20 height 52
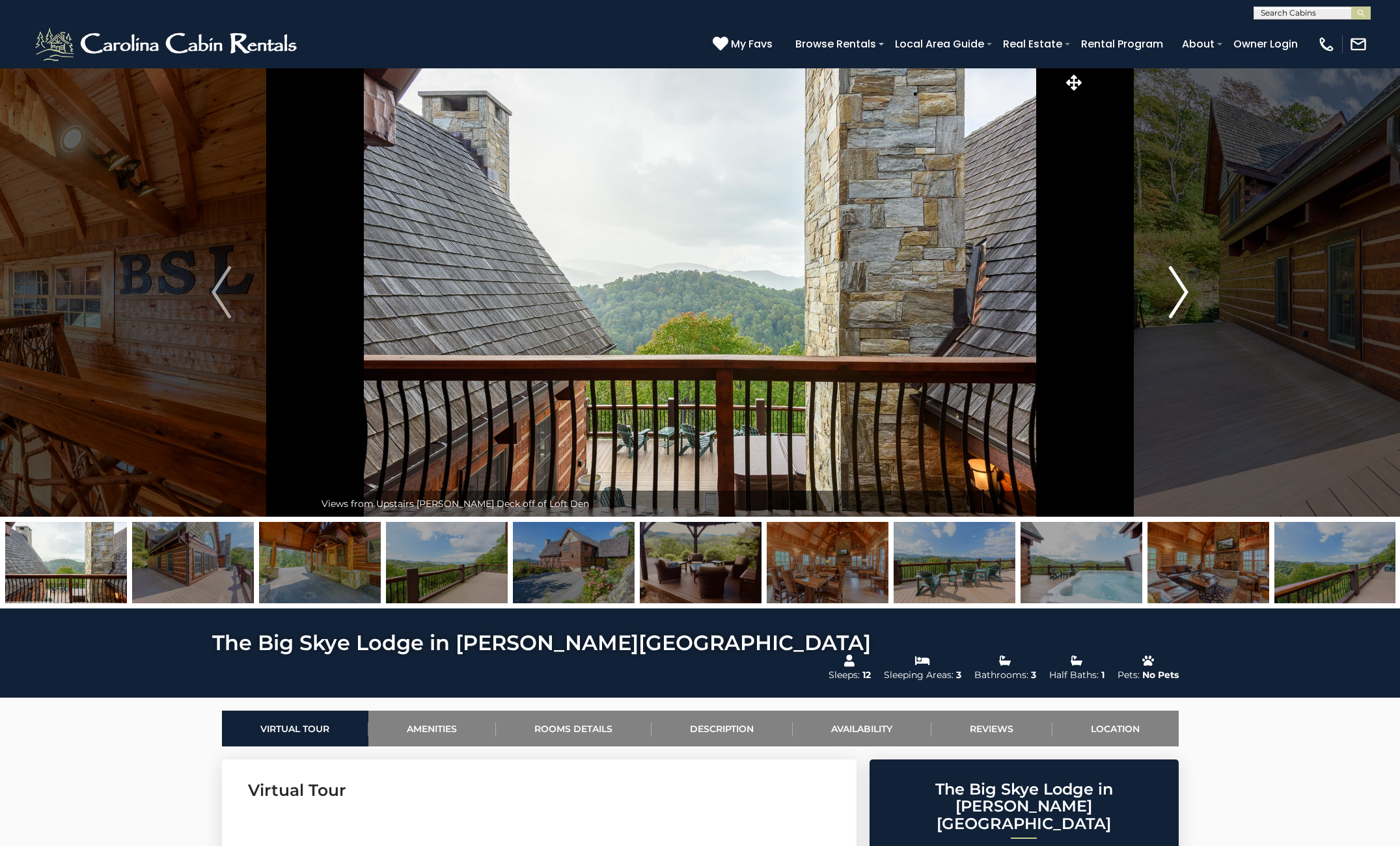
click at [1178, 291] on img "Next" at bounding box center [1178, 291] width 20 height 52
